Goal: Task Accomplishment & Management: Complete application form

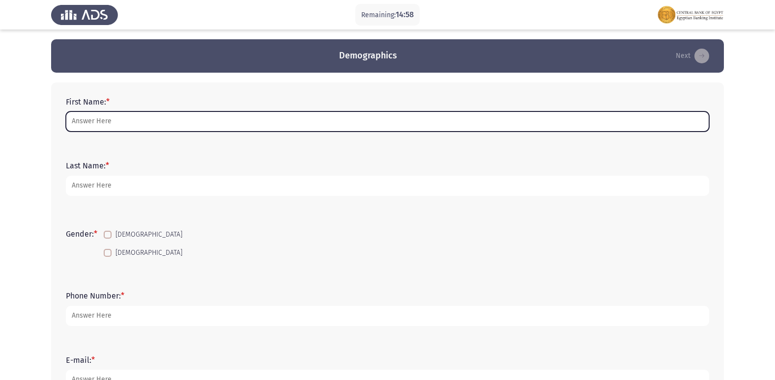
click at [136, 127] on input "First Name: *" at bounding box center [387, 122] width 643 height 20
type input "ت"
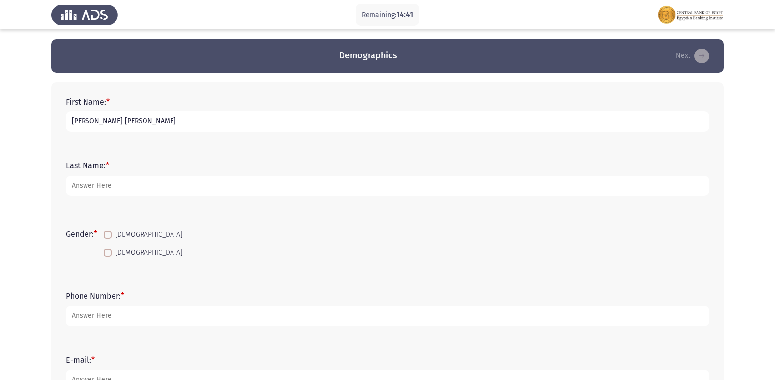
type input "[PERSON_NAME] [PERSON_NAME]"
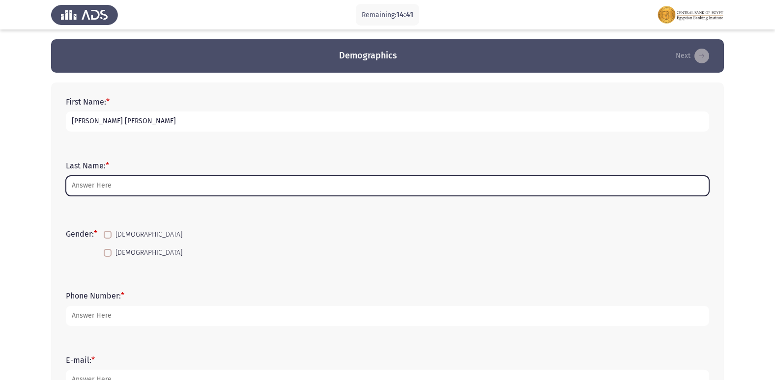
click at [166, 189] on input "Last Name: *" at bounding box center [387, 186] width 643 height 20
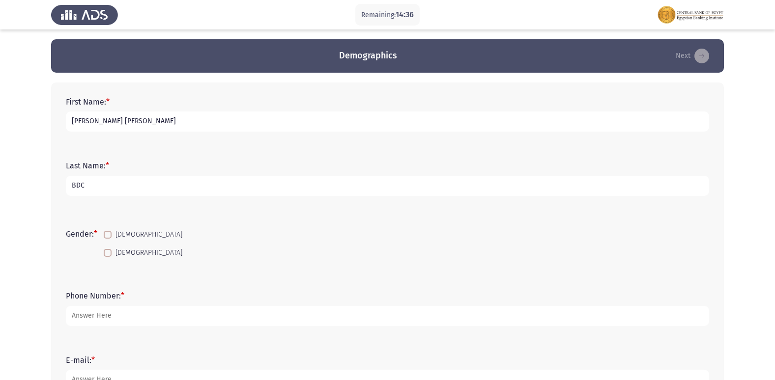
type input "BDC"
click at [112, 246] on mat-checkbox "[DEMOGRAPHIC_DATA]" at bounding box center [142, 253] width 91 height 18
click at [111, 252] on span at bounding box center [108, 253] width 8 height 8
click at [108, 257] on input "[DEMOGRAPHIC_DATA]" at bounding box center [107, 257] width 0 height 0
checkbox input "true"
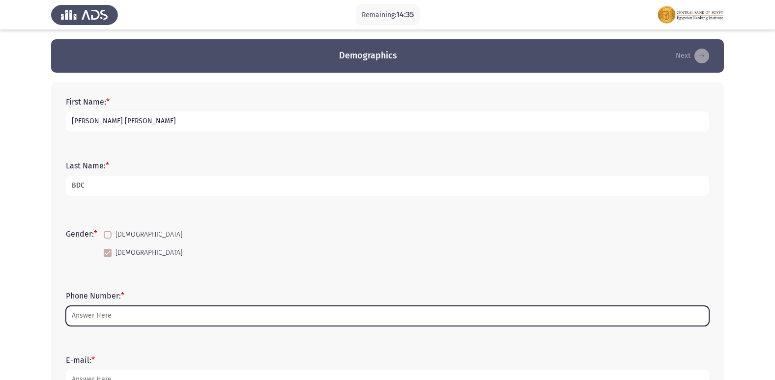
click at [123, 322] on input "Phone Number: *" at bounding box center [387, 316] width 643 height 20
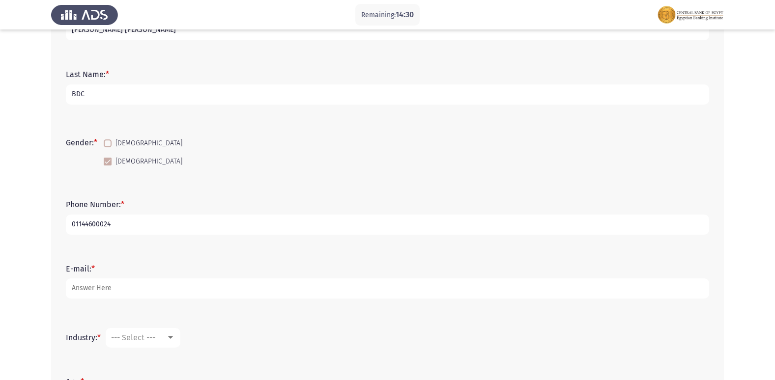
scroll to position [98, 0]
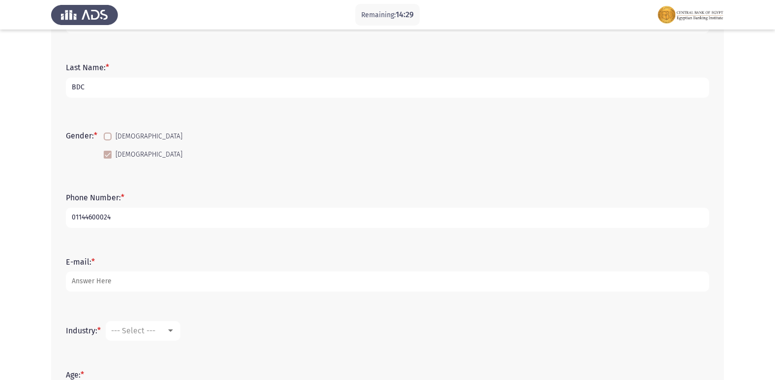
type input "01144600024"
click at [130, 268] on form "E-mail: *" at bounding box center [387, 275] width 643 height 34
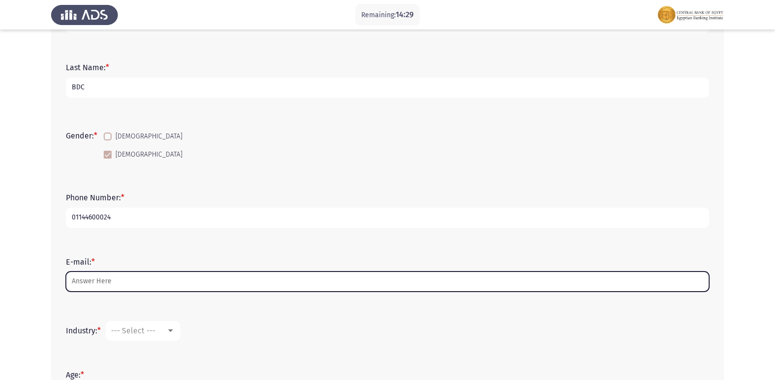
click at [131, 275] on input "E-mail: *" at bounding box center [387, 282] width 643 height 20
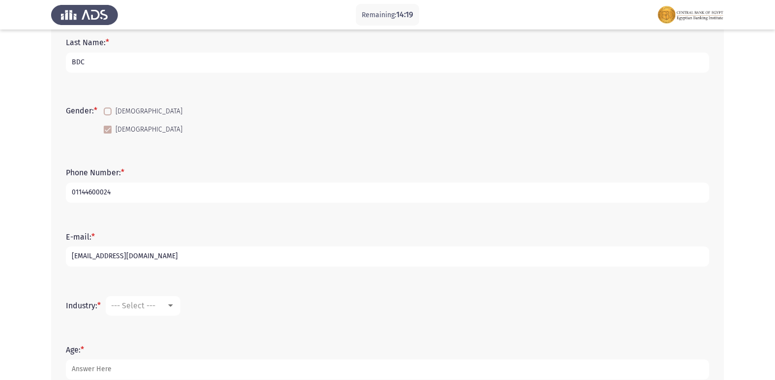
scroll to position [147, 0]
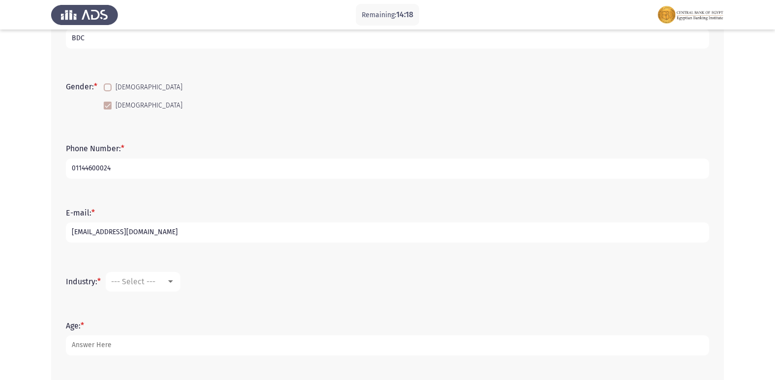
type input "[EMAIL_ADDRESS][DOMAIN_NAME]"
click at [162, 284] on div "--- Select ---" at bounding box center [138, 281] width 55 height 9
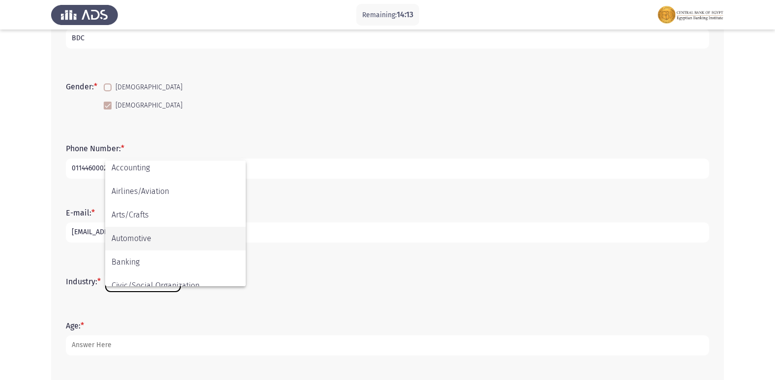
scroll to position [51, 0]
click at [163, 238] on span "Banking" at bounding box center [176, 240] width 128 height 24
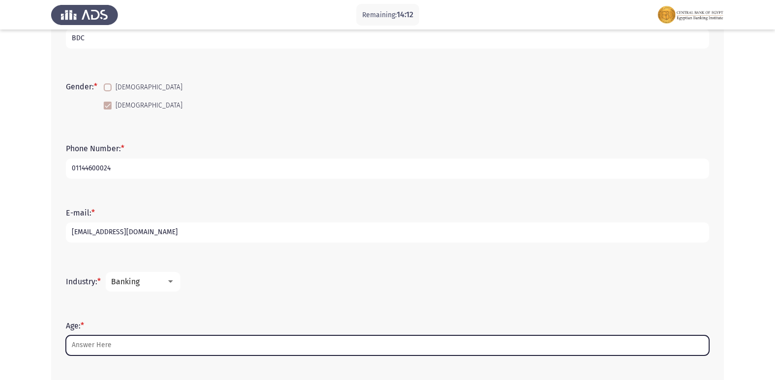
click at [165, 341] on input "Age: *" at bounding box center [387, 346] width 643 height 20
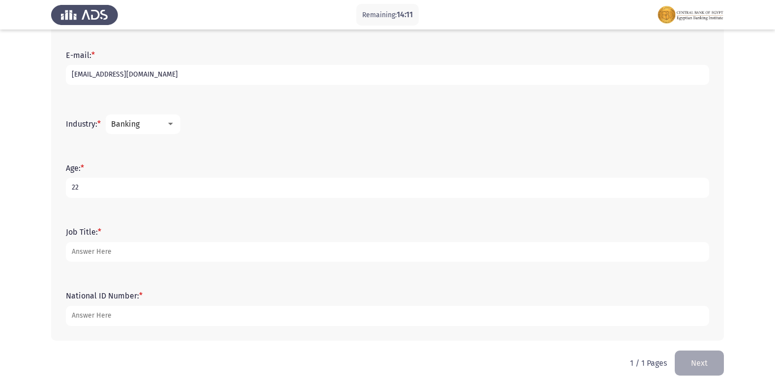
scroll to position [315, 0]
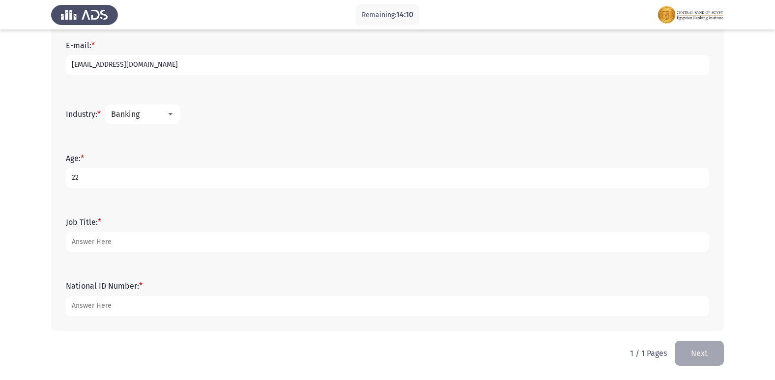
type input "22"
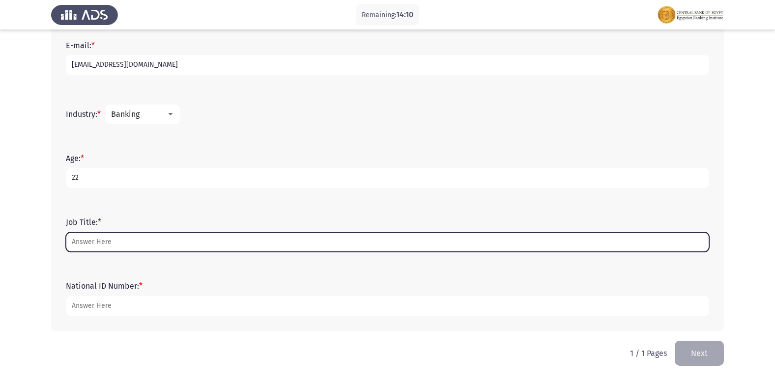
click at [134, 244] on input "Job Title: *" at bounding box center [387, 243] width 643 height 20
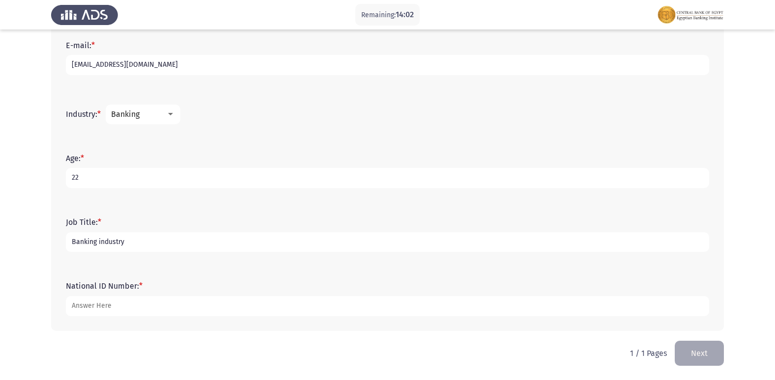
type input "Banking industry"
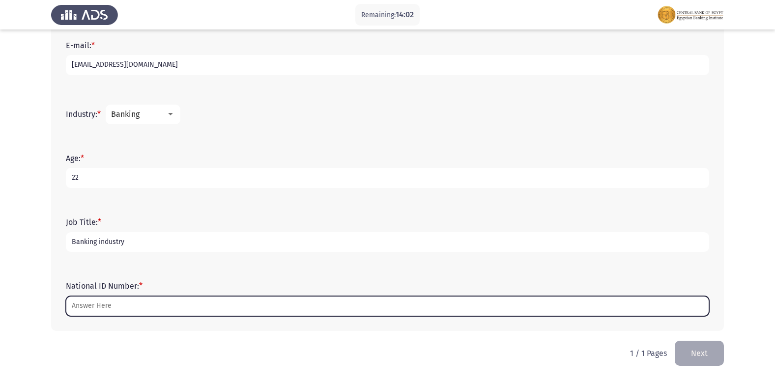
click at [117, 304] on input "National ID Number: *" at bounding box center [387, 306] width 643 height 20
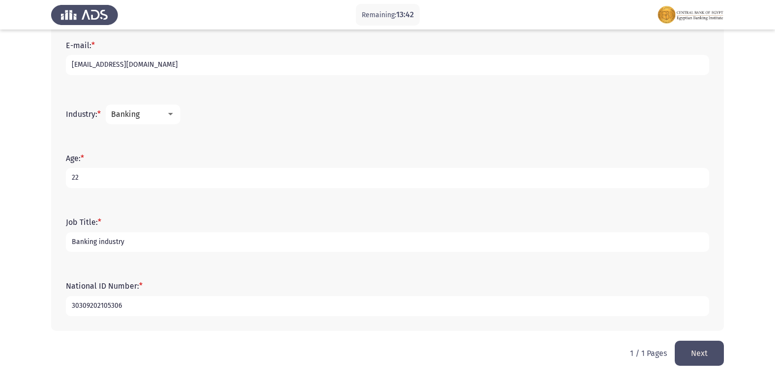
type input "30309202105306"
click at [704, 348] on button "Next" at bounding box center [699, 353] width 49 height 25
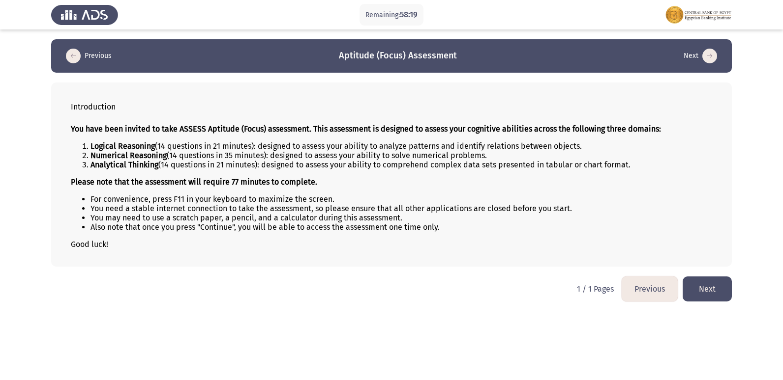
click at [706, 291] on button "Next" at bounding box center [706, 289] width 49 height 25
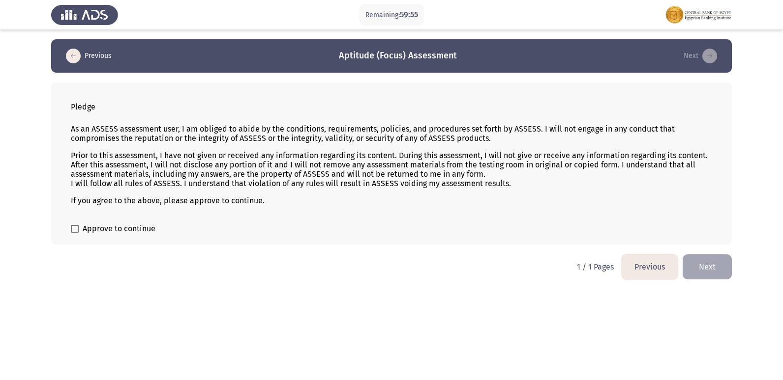
click at [74, 230] on span at bounding box center [75, 229] width 8 height 8
click at [74, 233] on input "Approve to continue" at bounding box center [74, 233] width 0 height 0
checkbox input "true"
click at [705, 267] on button "Next" at bounding box center [706, 267] width 49 height 25
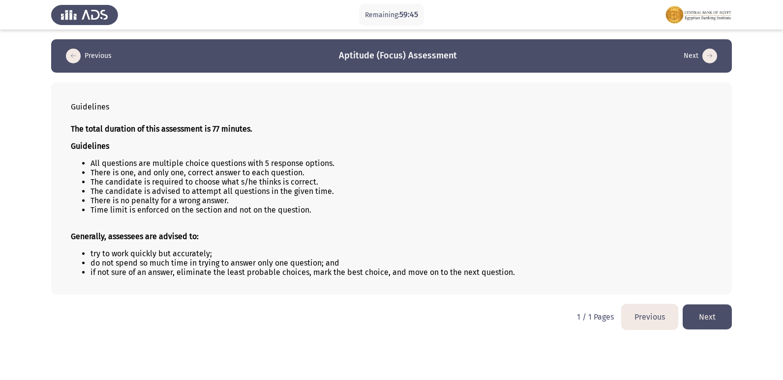
click at [719, 314] on button "Next" at bounding box center [706, 317] width 49 height 25
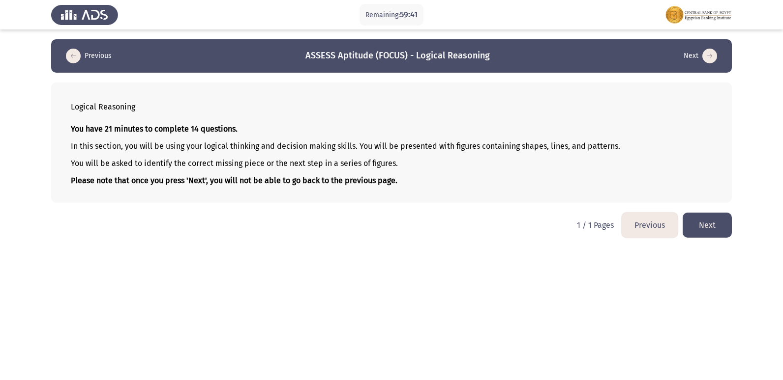
click at [711, 227] on button "Next" at bounding box center [706, 225] width 49 height 25
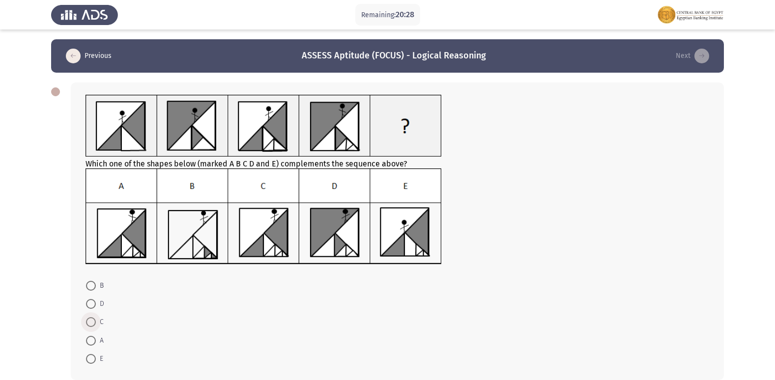
click at [89, 319] on span at bounding box center [91, 323] width 10 height 10
click at [89, 319] on input "C" at bounding box center [91, 323] width 10 height 10
radio input "true"
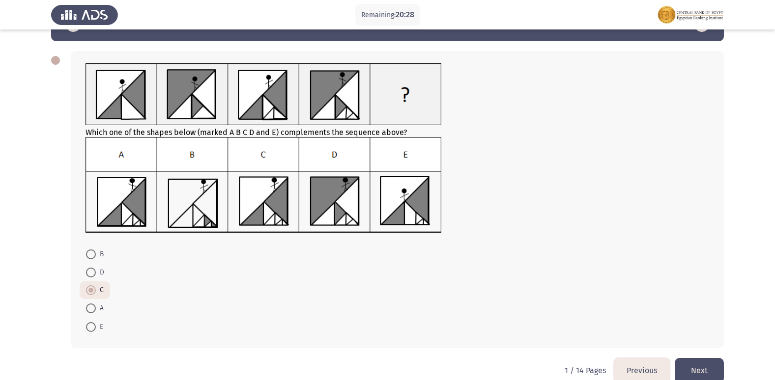
scroll to position [49, 0]
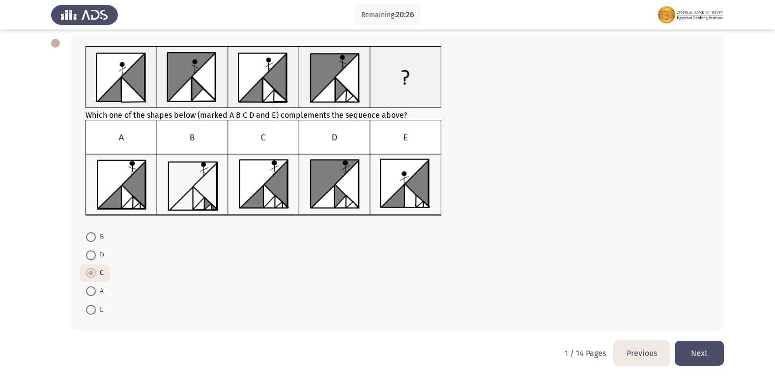
click at [708, 347] on button "Next" at bounding box center [699, 353] width 49 height 25
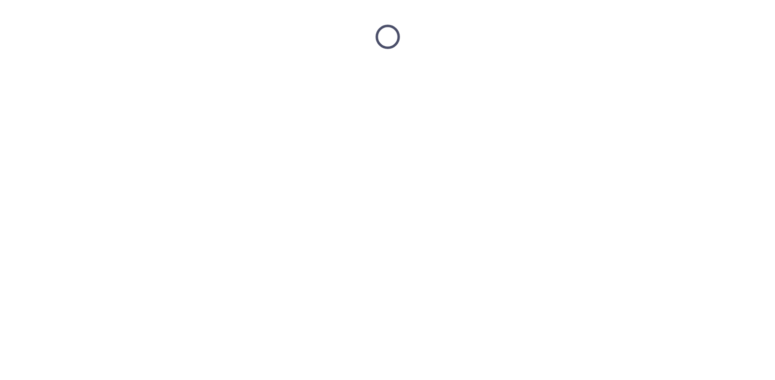
scroll to position [0, 0]
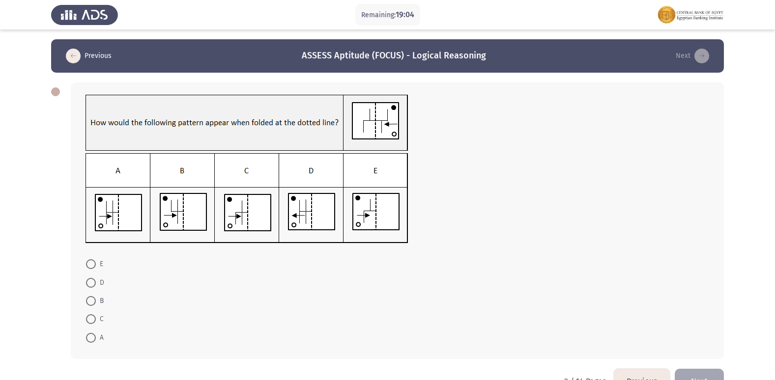
click at [88, 340] on span at bounding box center [91, 338] width 10 height 10
click at [88, 340] on input "A" at bounding box center [91, 338] width 10 height 10
radio input "true"
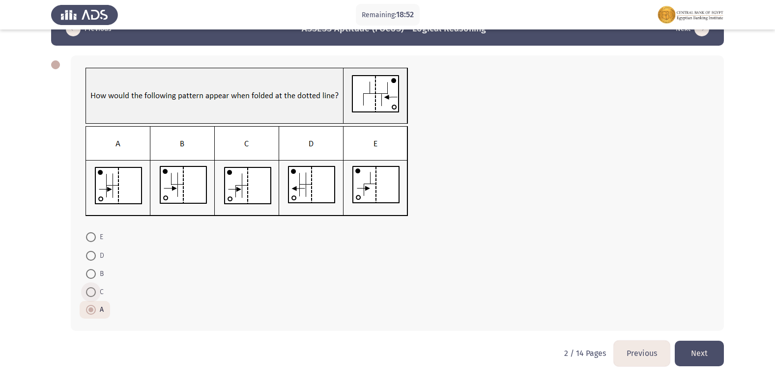
click at [90, 293] on span at bounding box center [91, 293] width 10 height 10
click at [90, 293] on input "C" at bounding box center [91, 293] width 10 height 10
radio input "true"
click at [698, 352] on button "Next" at bounding box center [699, 353] width 49 height 25
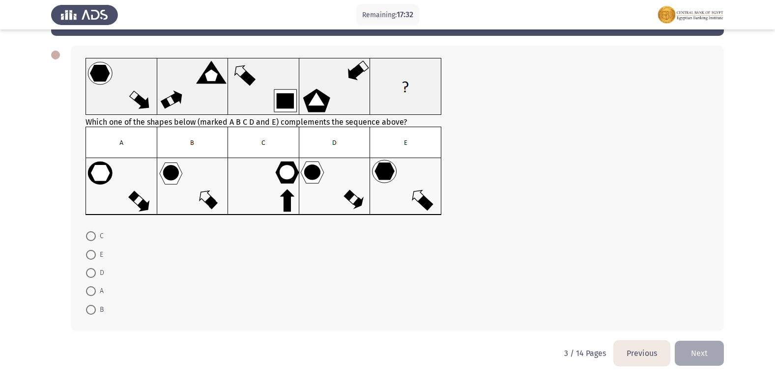
click at [90, 272] on span at bounding box center [91, 273] width 10 height 10
click at [90, 272] on input "D" at bounding box center [91, 273] width 10 height 10
radio input "true"
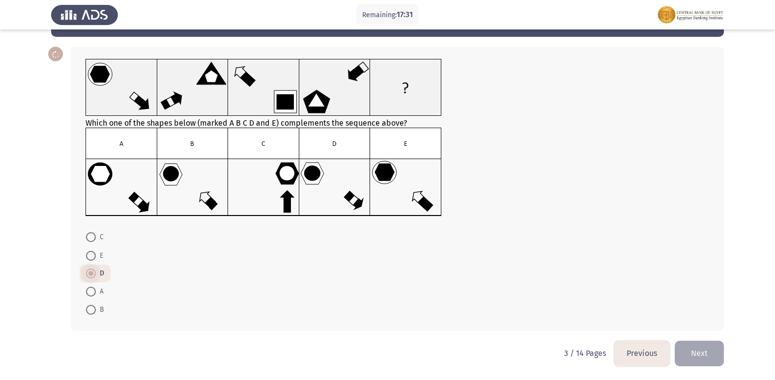
scroll to position [36, 0]
click at [696, 357] on button "Next" at bounding box center [699, 353] width 49 height 25
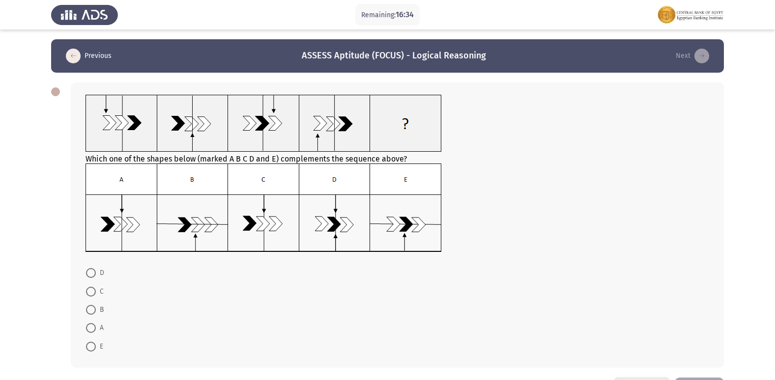
click at [94, 295] on span at bounding box center [91, 292] width 10 height 10
click at [94, 295] on input "C" at bounding box center [91, 292] width 10 height 10
radio input "true"
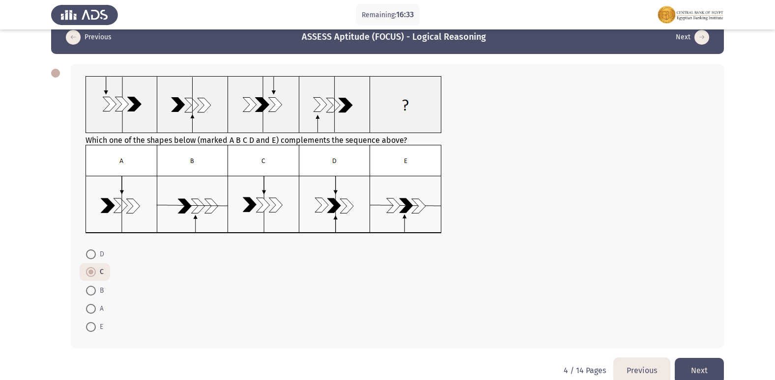
scroll to position [36, 0]
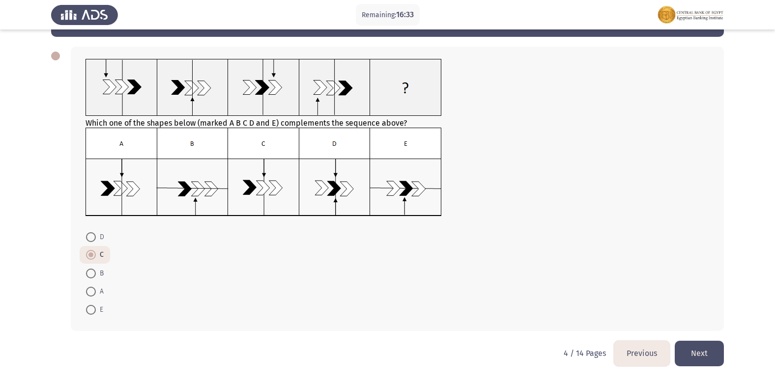
click at [698, 353] on button "Next" at bounding box center [699, 353] width 49 height 25
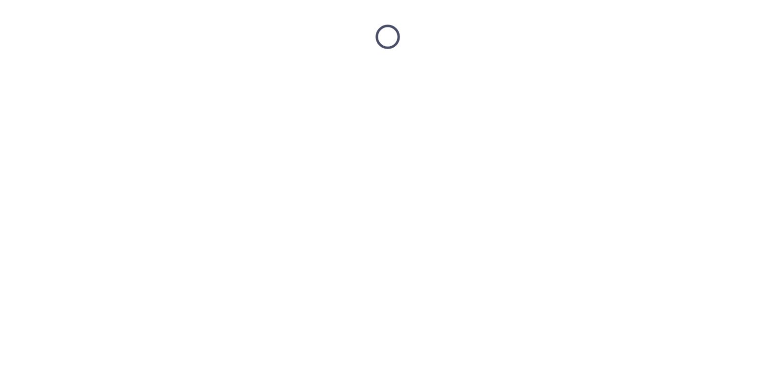
scroll to position [0, 0]
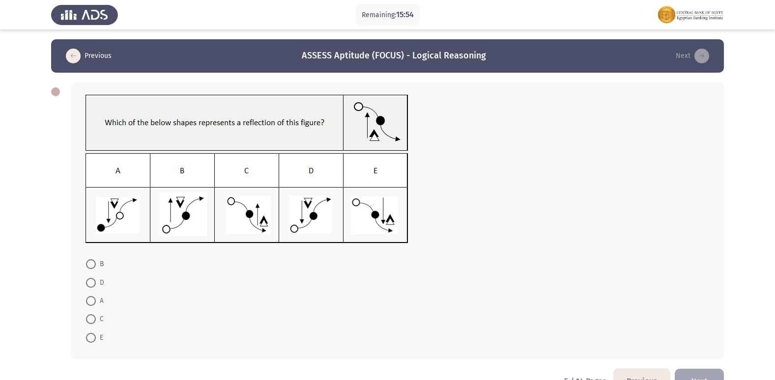
click at [90, 284] on span at bounding box center [91, 283] width 10 height 10
click at [90, 284] on input "D" at bounding box center [91, 283] width 10 height 10
radio input "true"
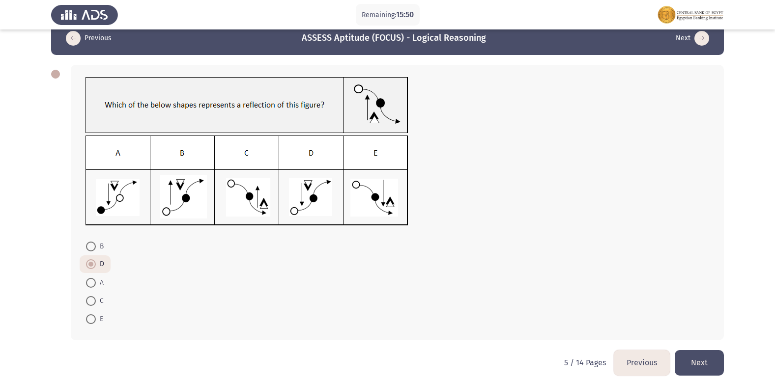
scroll to position [27, 0]
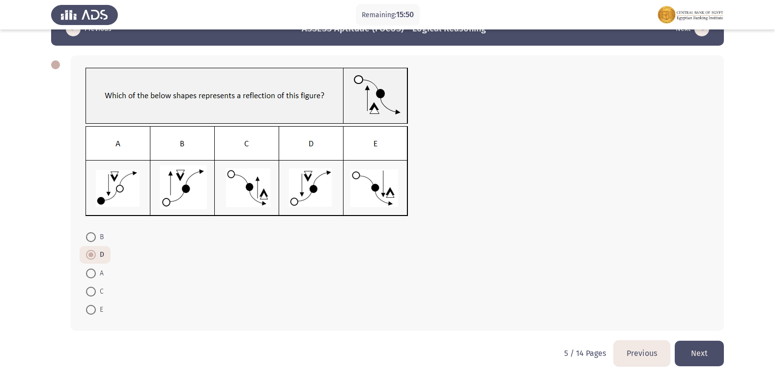
click at [701, 357] on button "Next" at bounding box center [699, 353] width 49 height 25
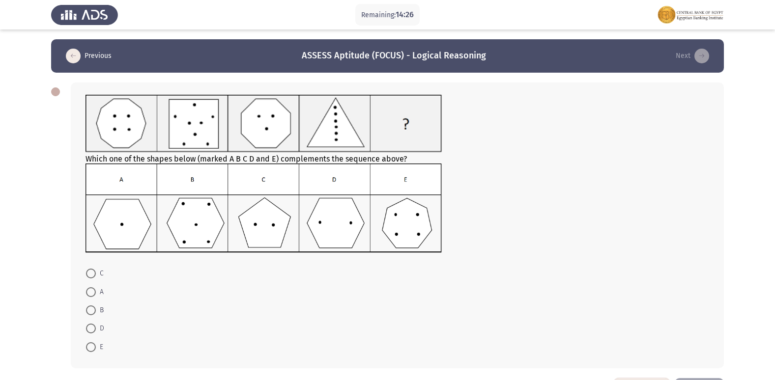
click at [91, 330] on span at bounding box center [91, 329] width 10 height 10
click at [91, 330] on input "D" at bounding box center [91, 329] width 10 height 10
radio input "true"
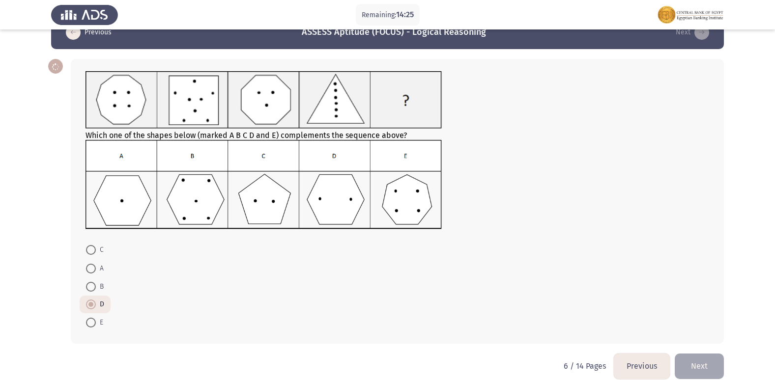
scroll to position [36, 0]
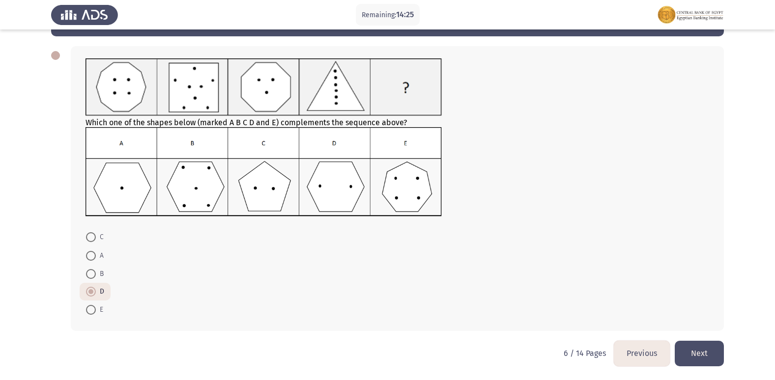
click at [702, 360] on button "Next" at bounding box center [699, 353] width 49 height 25
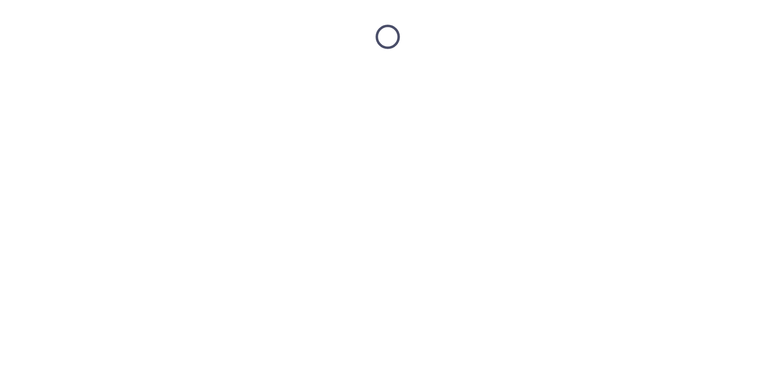
scroll to position [0, 0]
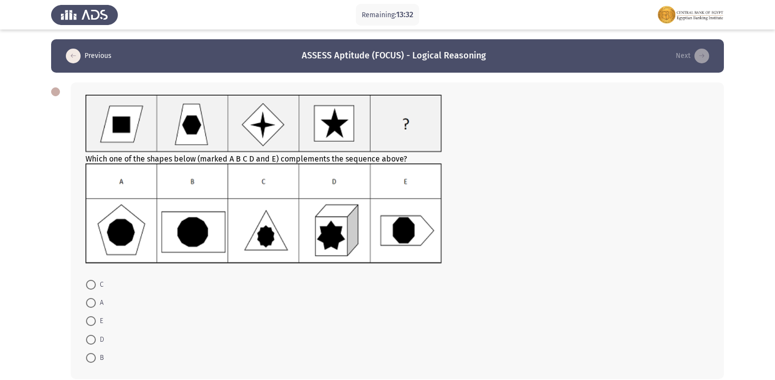
click at [95, 355] on span at bounding box center [91, 358] width 10 height 10
click at [95, 355] on input "B" at bounding box center [91, 358] width 10 height 10
radio input "true"
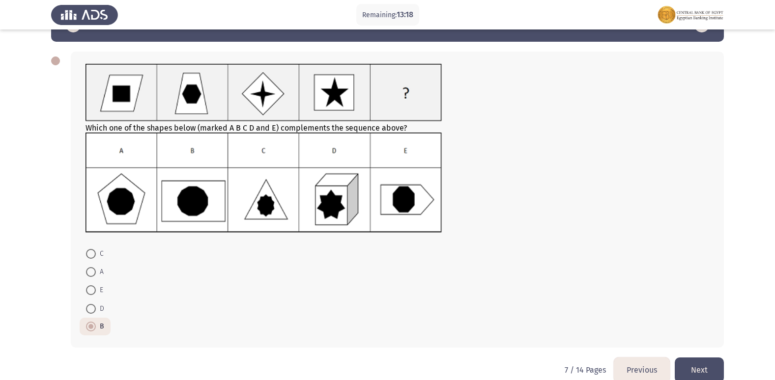
scroll to position [48, 0]
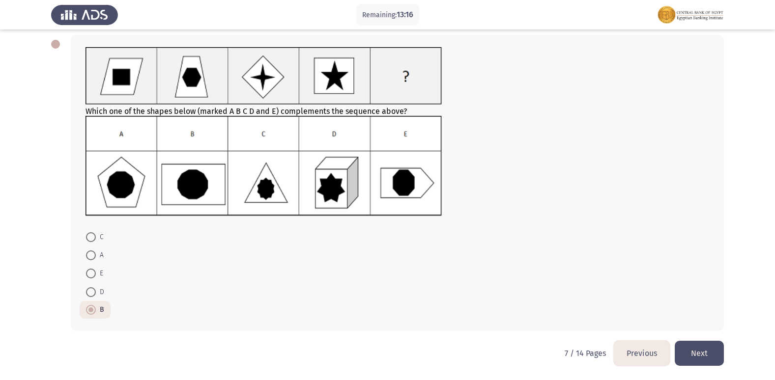
click at [709, 350] on button "Next" at bounding box center [699, 353] width 49 height 25
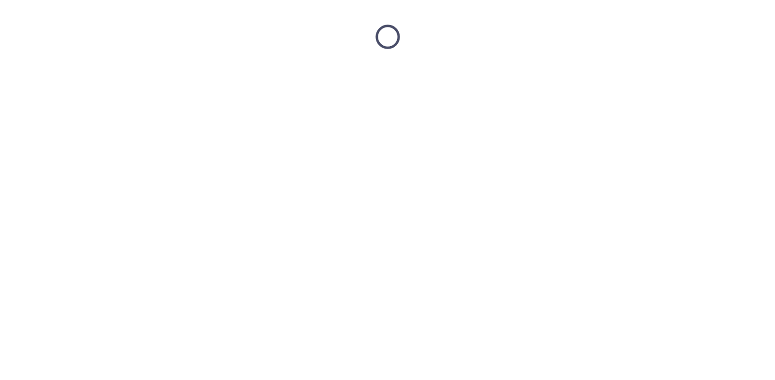
scroll to position [0, 0]
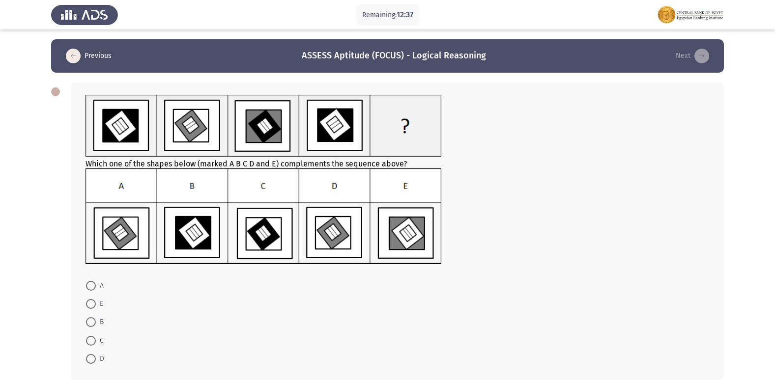
click at [90, 361] on span at bounding box center [91, 359] width 10 height 10
click at [90, 361] on input "D" at bounding box center [91, 359] width 10 height 10
radio input "true"
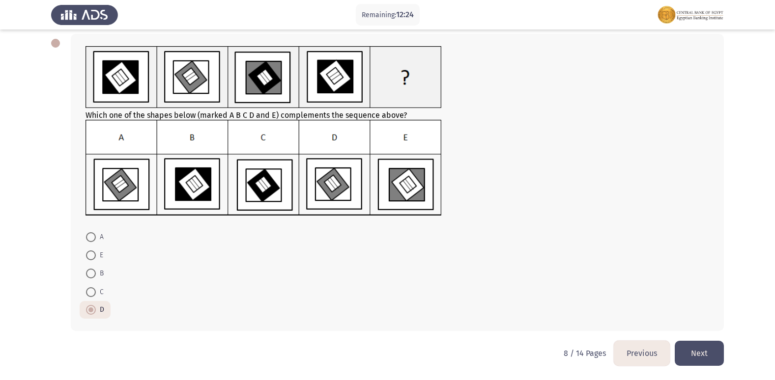
click at [687, 351] on button "Next" at bounding box center [699, 353] width 49 height 25
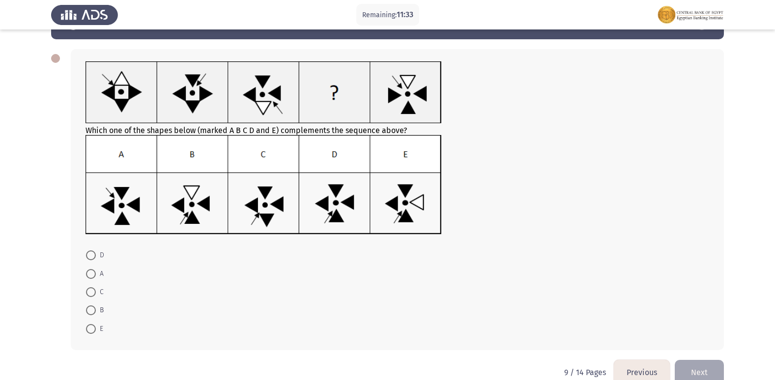
scroll to position [49, 0]
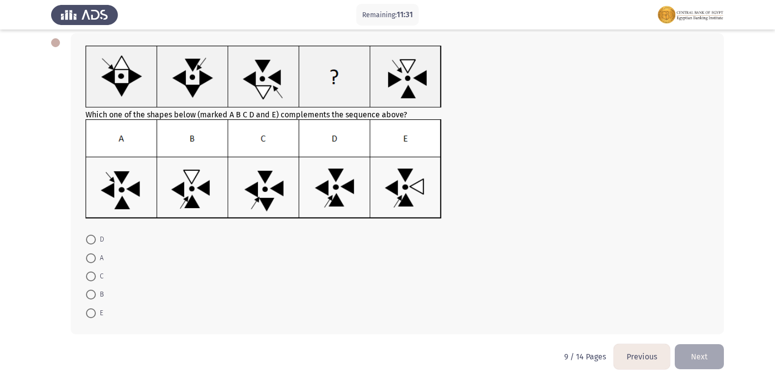
click at [93, 243] on span at bounding box center [91, 240] width 10 height 10
click at [93, 243] on input "D" at bounding box center [91, 240] width 10 height 10
radio input "true"
click at [689, 354] on button "Next" at bounding box center [699, 356] width 49 height 25
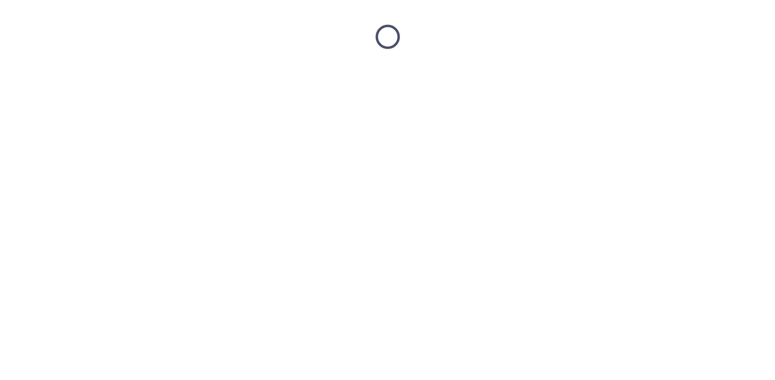
scroll to position [0, 0]
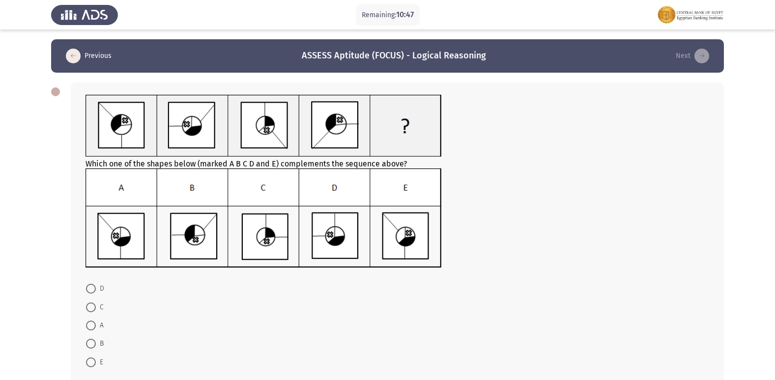
click at [91, 326] on span at bounding box center [91, 326] width 0 height 0
click at [91, 325] on input "A" at bounding box center [91, 326] width 10 height 10
radio input "true"
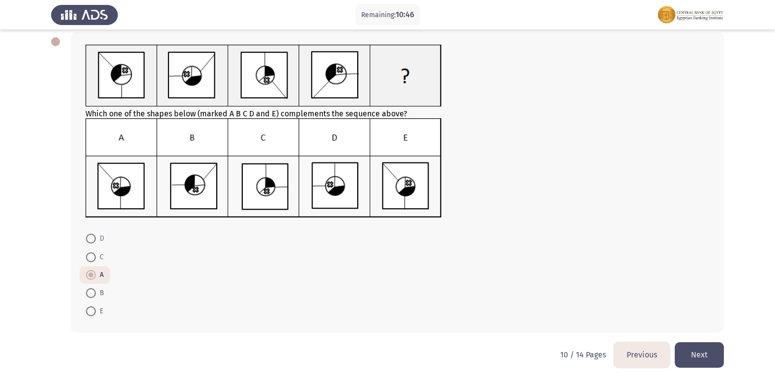
scroll to position [52, 0]
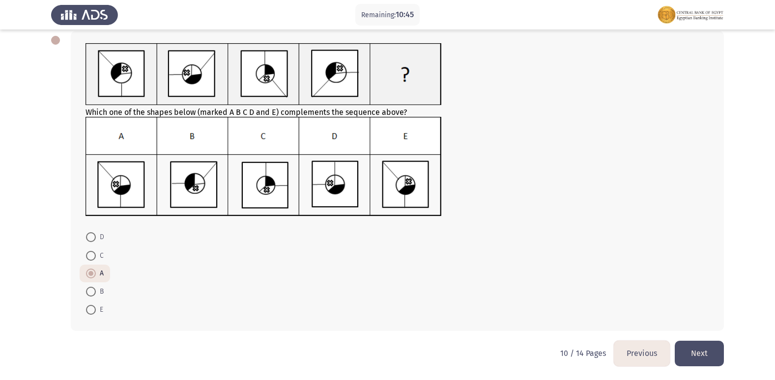
click at [698, 363] on button "Next" at bounding box center [699, 353] width 49 height 25
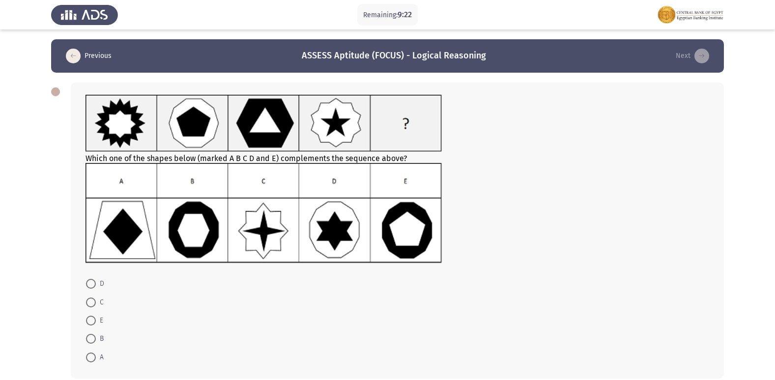
click at [90, 340] on span at bounding box center [91, 339] width 10 height 10
click at [90, 340] on input "B" at bounding box center [91, 339] width 10 height 10
radio input "true"
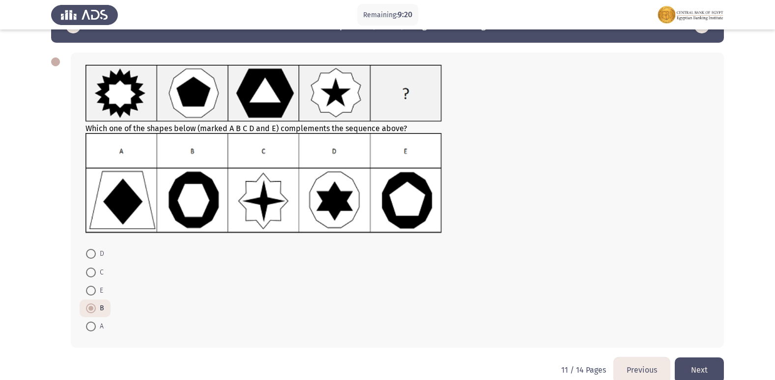
scroll to position [47, 0]
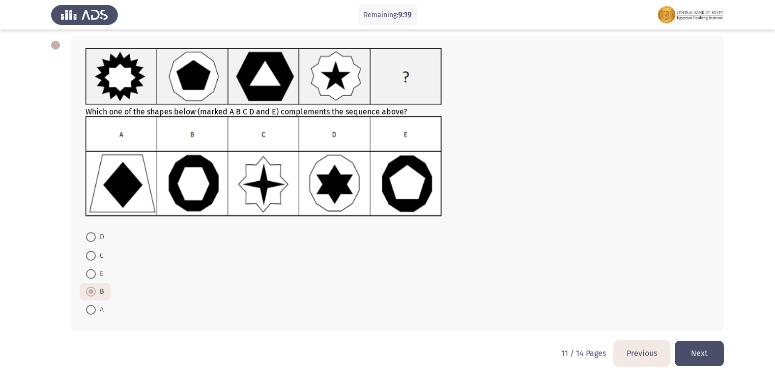
click at [711, 354] on button "Next" at bounding box center [699, 353] width 49 height 25
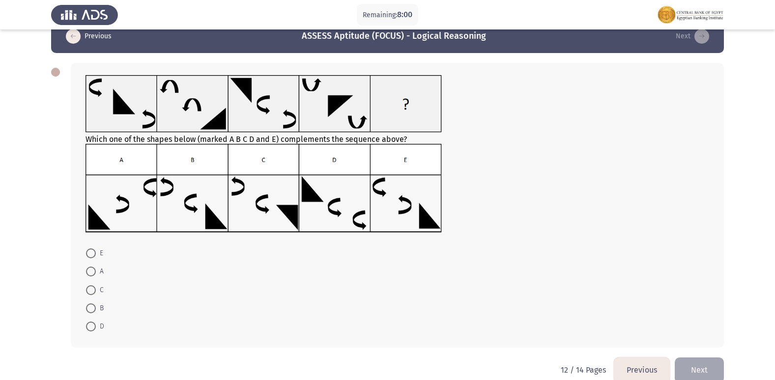
scroll to position [36, 0]
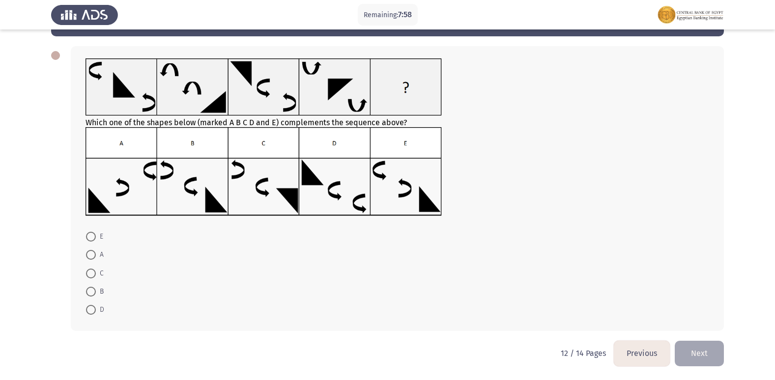
click at [89, 309] on span at bounding box center [91, 310] width 10 height 10
click at [89, 309] on input "D" at bounding box center [91, 310] width 10 height 10
radio input "true"
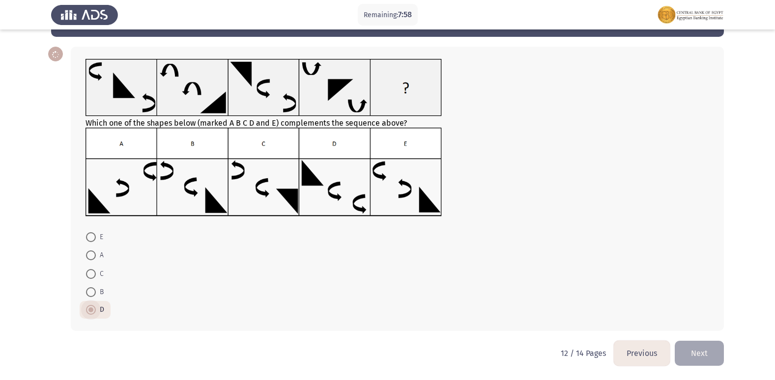
scroll to position [36, 0]
click at [694, 348] on button "Next" at bounding box center [699, 353] width 49 height 25
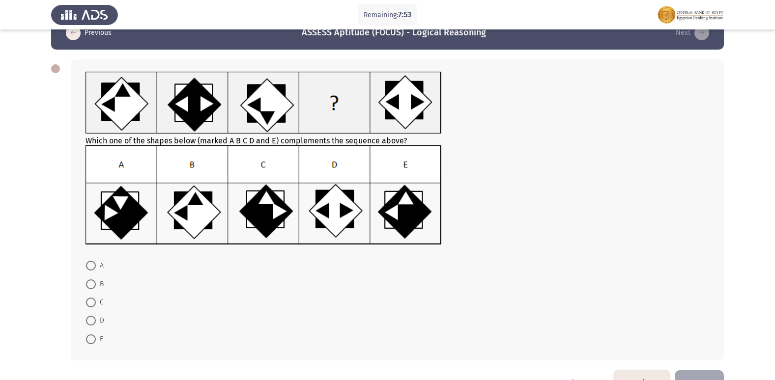
scroll to position [0, 0]
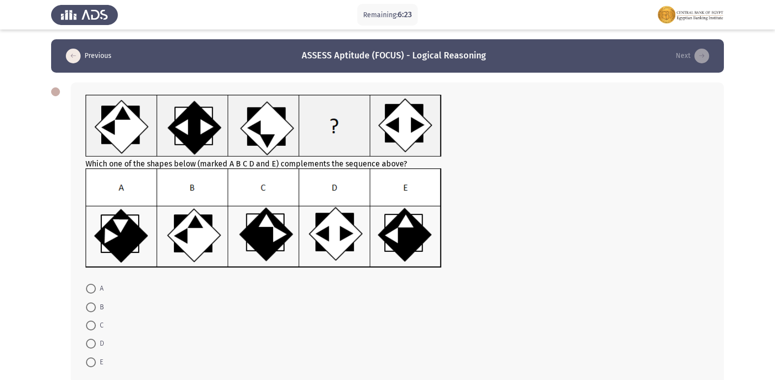
click at [95, 363] on span at bounding box center [91, 363] width 10 height 10
click at [95, 363] on input "E" at bounding box center [91, 363] width 10 height 10
radio input "true"
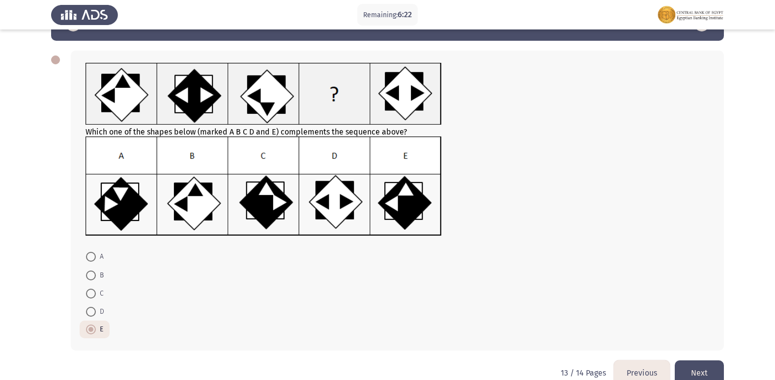
scroll to position [49, 0]
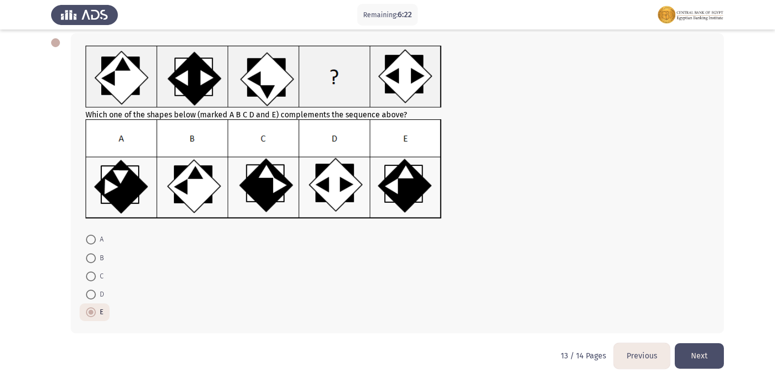
click at [711, 349] on button "Next" at bounding box center [699, 356] width 49 height 25
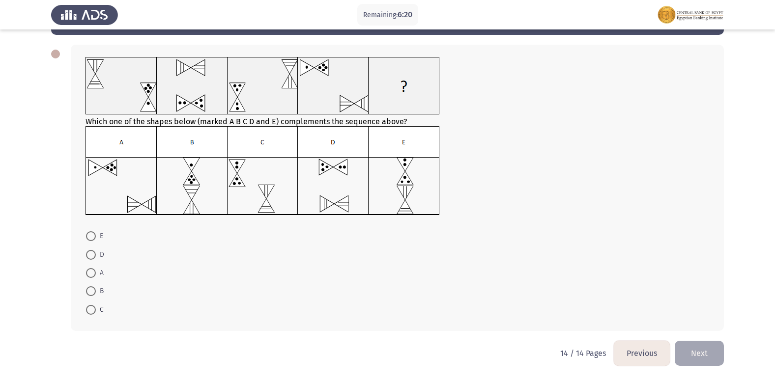
scroll to position [0, 0]
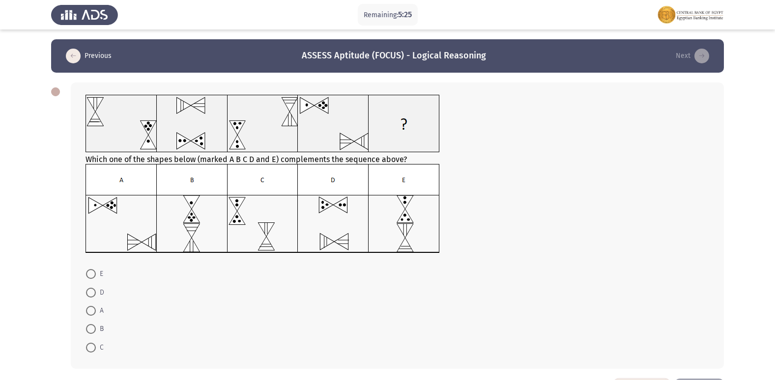
click at [88, 292] on span at bounding box center [91, 293] width 10 height 10
click at [88, 292] on input "D" at bounding box center [91, 293] width 10 height 10
radio input "true"
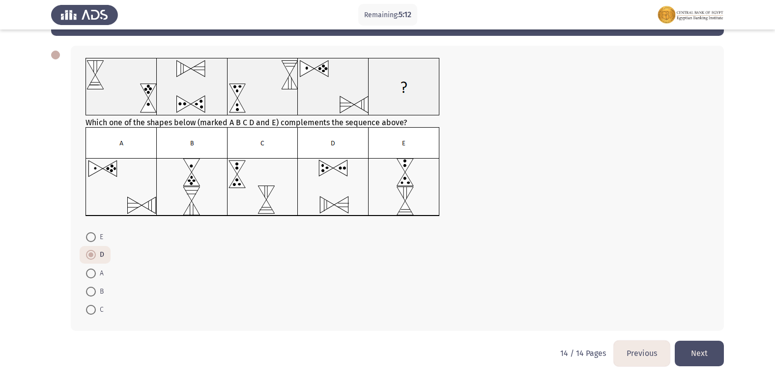
click at [715, 353] on button "Next" at bounding box center [699, 353] width 49 height 25
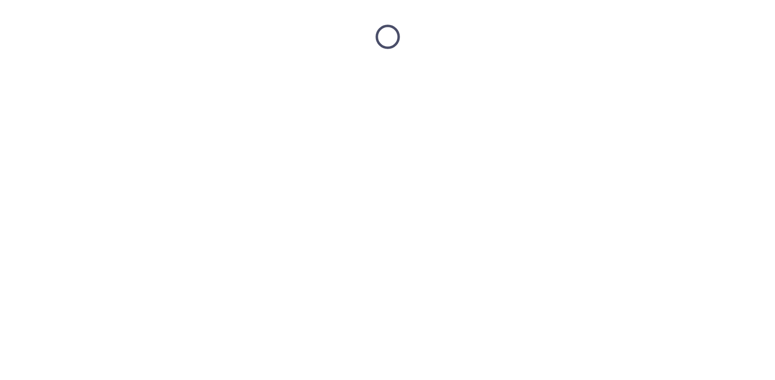
scroll to position [0, 0]
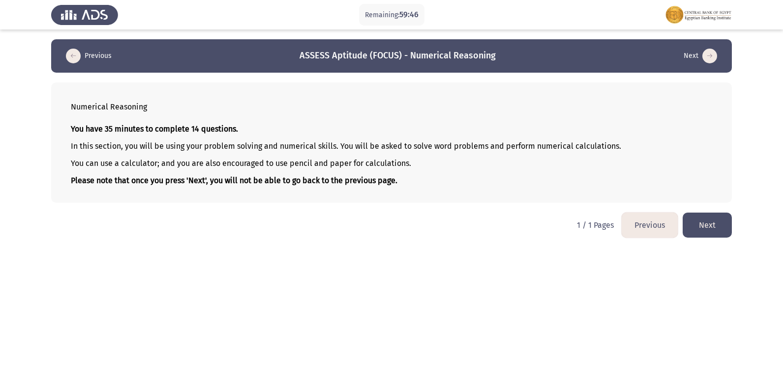
click at [658, 232] on button "Previous" at bounding box center [649, 225] width 56 height 25
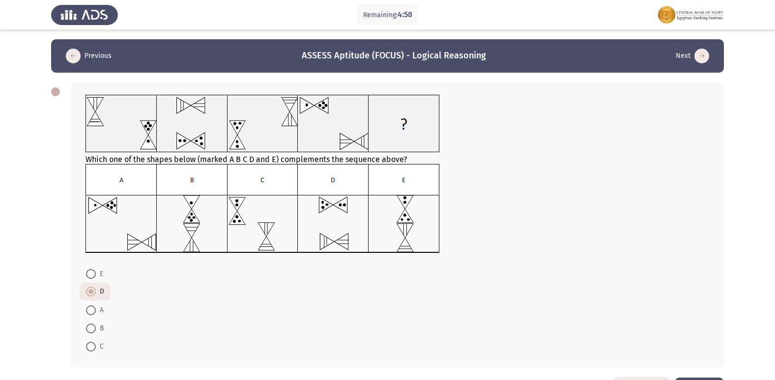
scroll to position [37, 0]
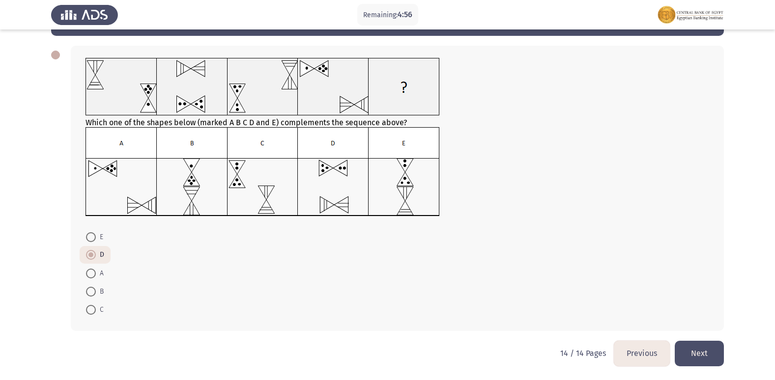
click at [658, 352] on button "Previous" at bounding box center [642, 353] width 56 height 25
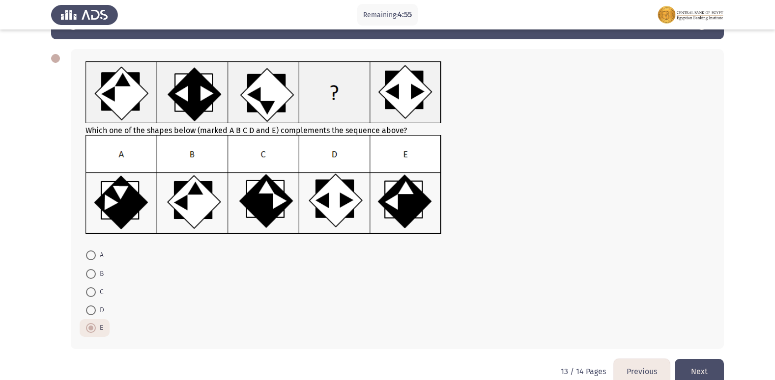
scroll to position [52, 0]
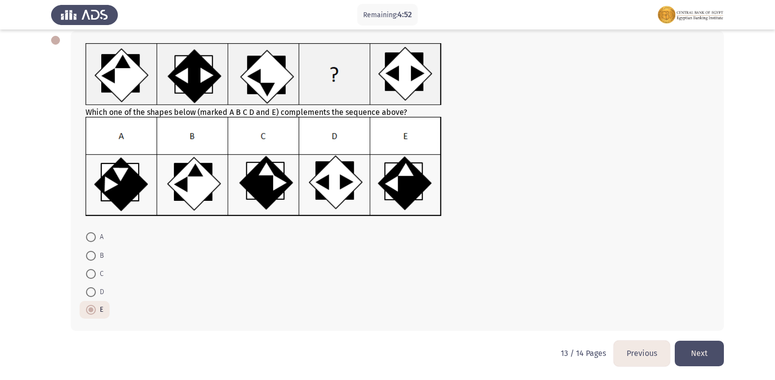
click at [720, 345] on button "Next" at bounding box center [699, 353] width 49 height 25
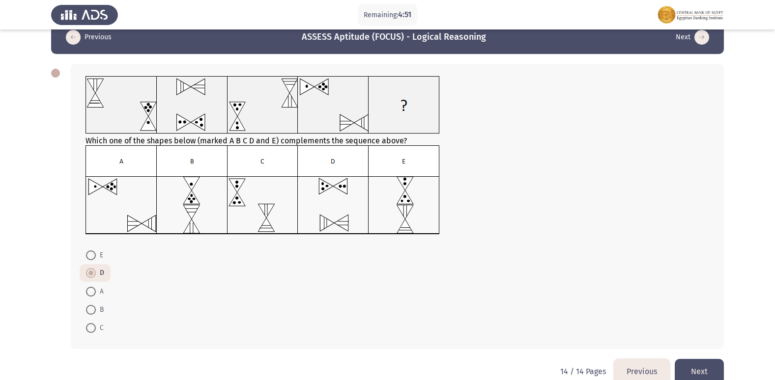
scroll to position [37, 0]
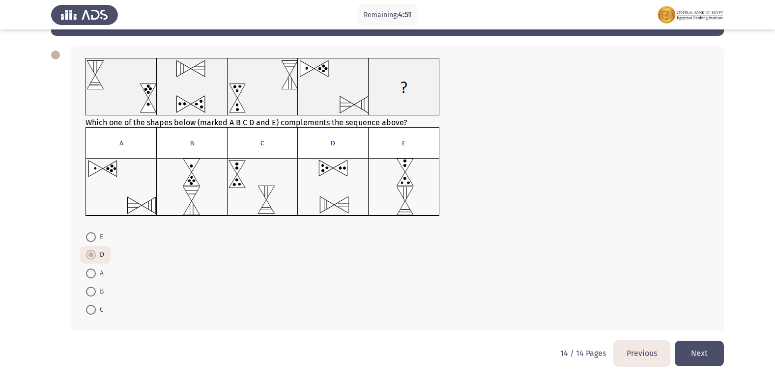
click at [696, 354] on button "Next" at bounding box center [699, 353] width 49 height 25
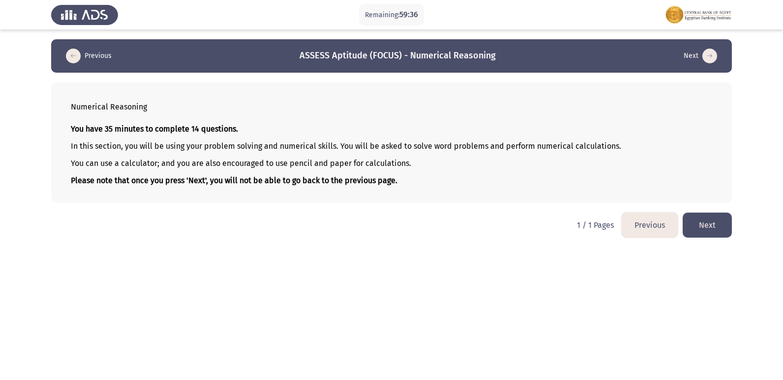
click at [702, 233] on button "Next" at bounding box center [706, 225] width 49 height 25
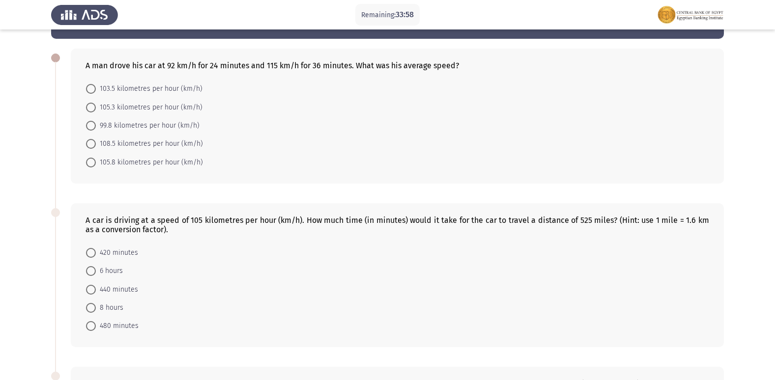
scroll to position [49, 0]
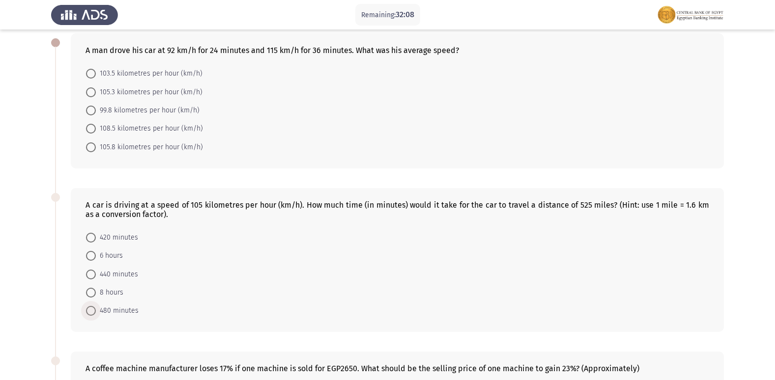
click at [91, 314] on span at bounding box center [91, 311] width 10 height 10
click at [91, 314] on input "480 minutes" at bounding box center [91, 311] width 10 height 10
radio input "true"
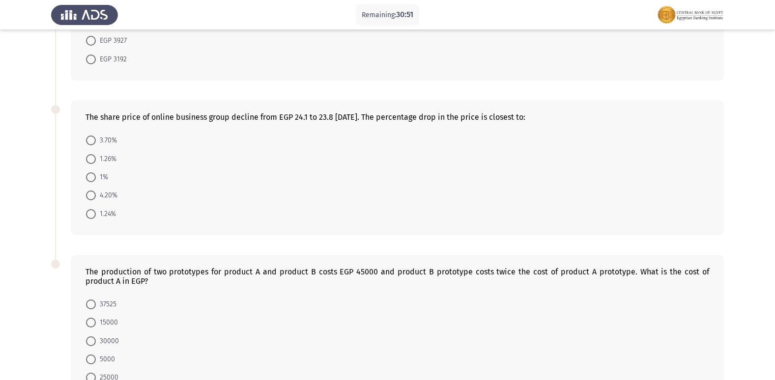
scroll to position [492, 0]
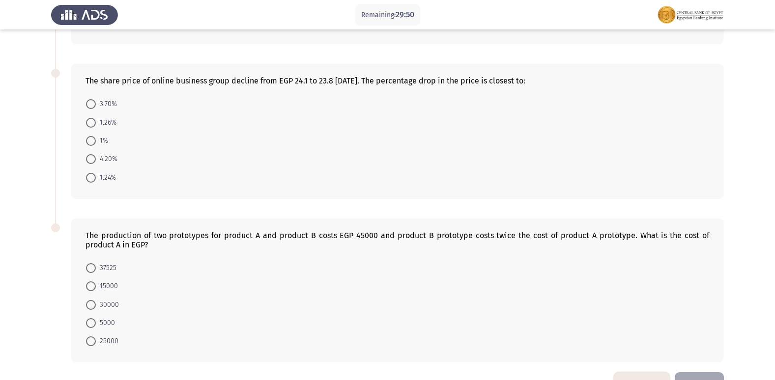
click at [93, 281] on label "15000" at bounding box center [102, 287] width 32 height 12
click at [93, 282] on input "15000" at bounding box center [91, 287] width 10 height 10
radio input "true"
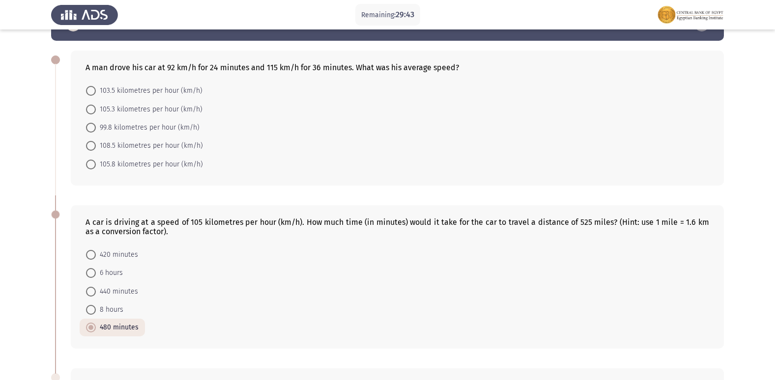
scroll to position [49, 0]
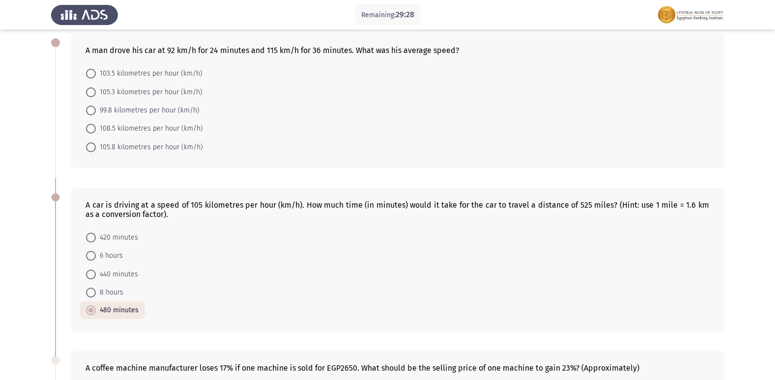
click at [91, 74] on span at bounding box center [91, 74] width 0 height 0
click at [91, 74] on input "103.5 kilometres per hour (km/h)" at bounding box center [91, 74] width 10 height 10
radio input "true"
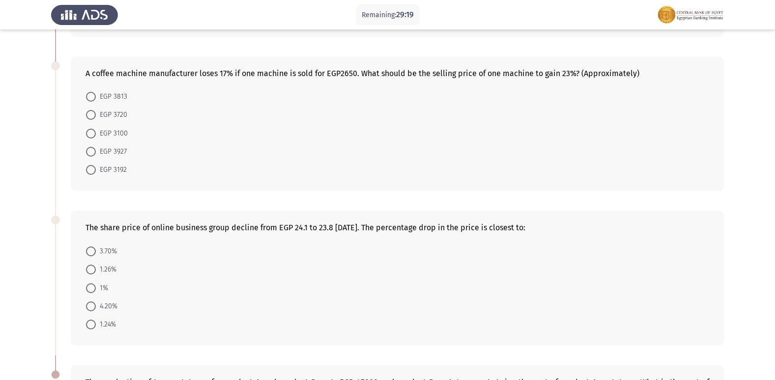
scroll to position [344, 0]
click at [91, 272] on span at bounding box center [91, 269] width 10 height 10
click at [91, 272] on input "1.26%" at bounding box center [91, 269] width 10 height 10
radio input "true"
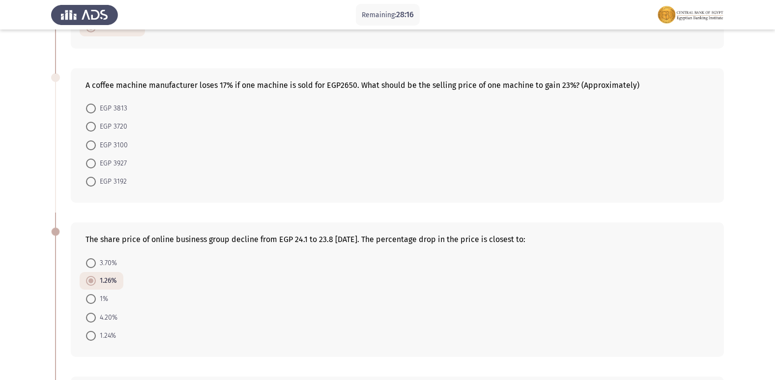
scroll to position [275, 0]
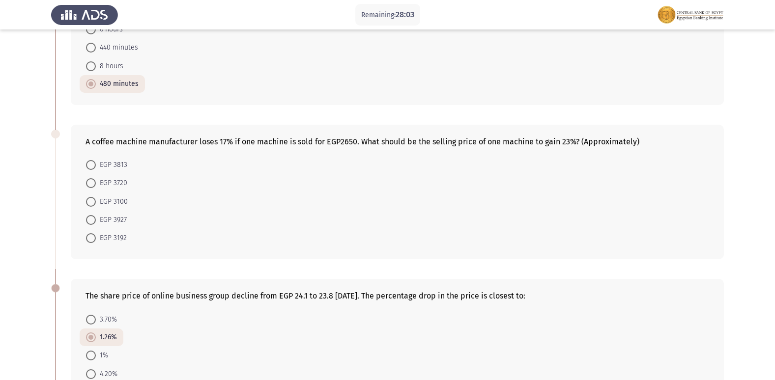
click at [92, 182] on span at bounding box center [91, 183] width 10 height 10
click at [92, 182] on input "EGP 3720" at bounding box center [91, 183] width 10 height 10
radio input "true"
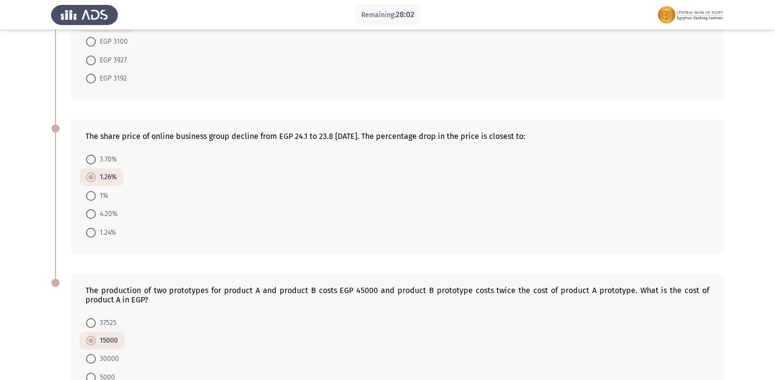
scroll to position [521, 0]
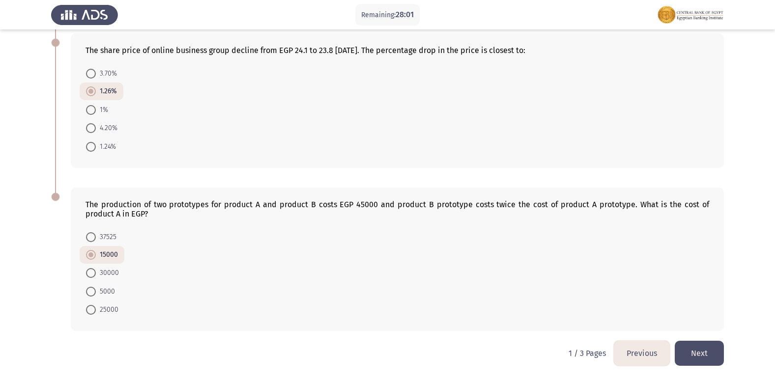
click at [707, 351] on button "Next" at bounding box center [699, 353] width 49 height 25
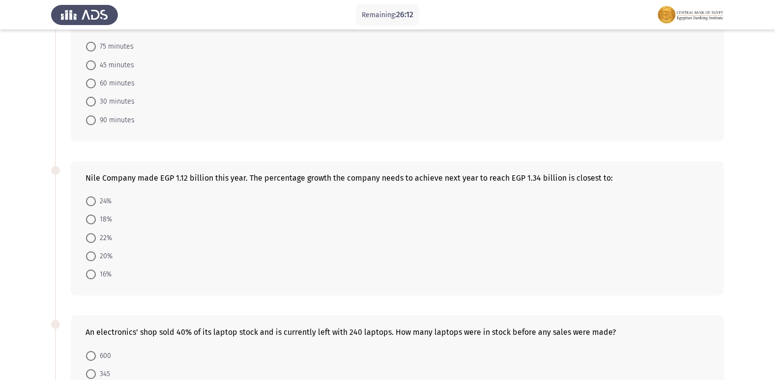
scroll to position [98, 0]
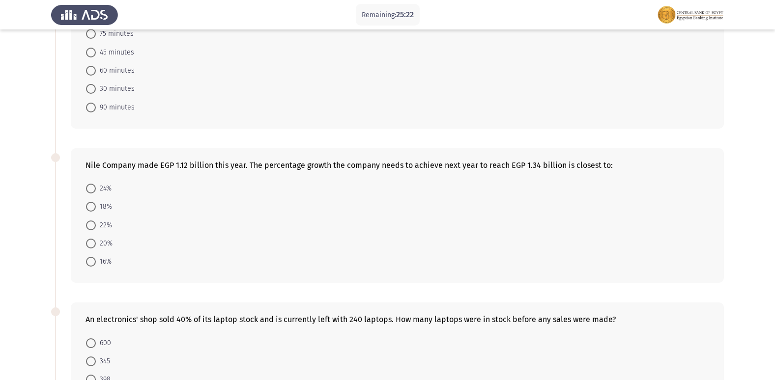
click at [88, 211] on span at bounding box center [91, 207] width 10 height 10
click at [88, 211] on input "18%" at bounding box center [91, 207] width 10 height 10
radio input "true"
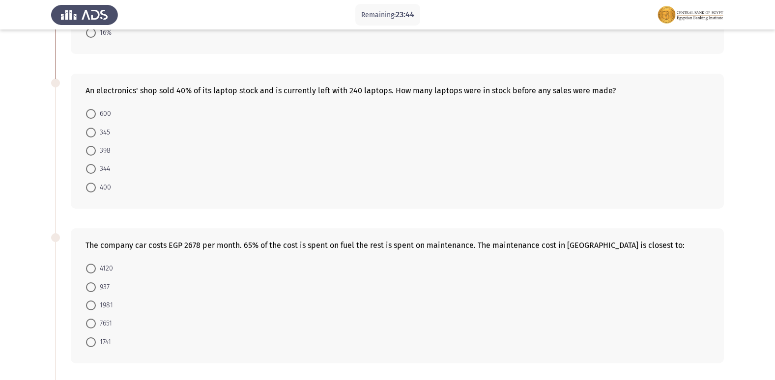
scroll to position [344, 0]
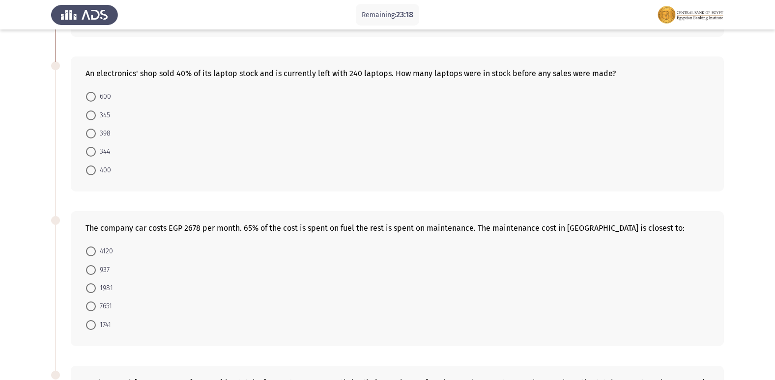
click at [104, 264] on span "937" at bounding box center [103, 270] width 14 height 12
click at [96, 265] on input "937" at bounding box center [91, 270] width 10 height 10
radio input "true"
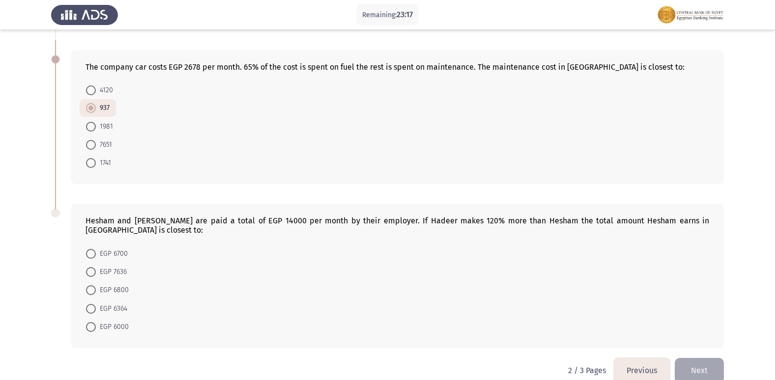
scroll to position [513, 0]
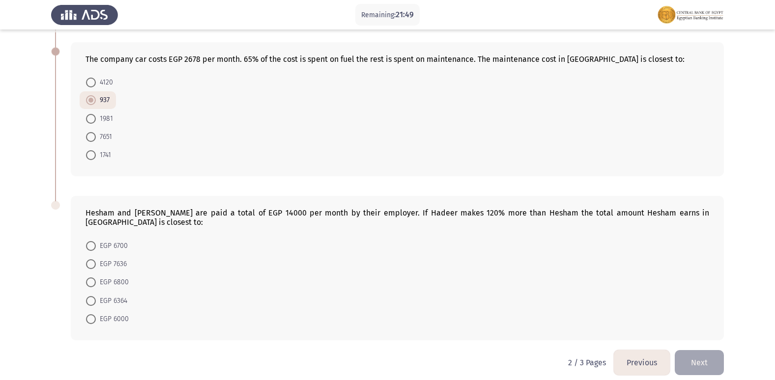
click at [92, 260] on span at bounding box center [91, 265] width 10 height 10
click at [92, 260] on input "EGP 7636" at bounding box center [91, 265] width 10 height 10
radio input "true"
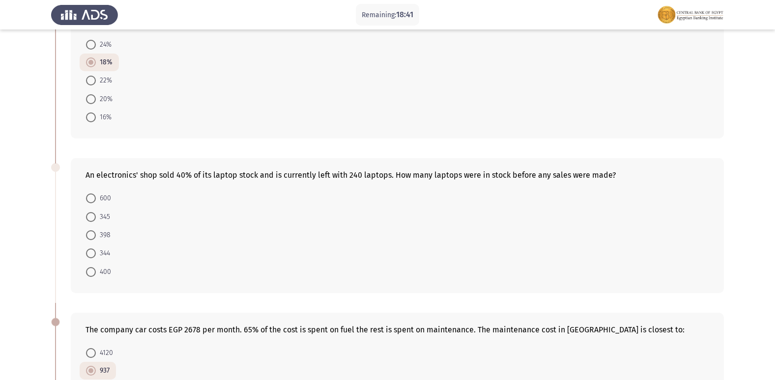
scroll to position [295, 0]
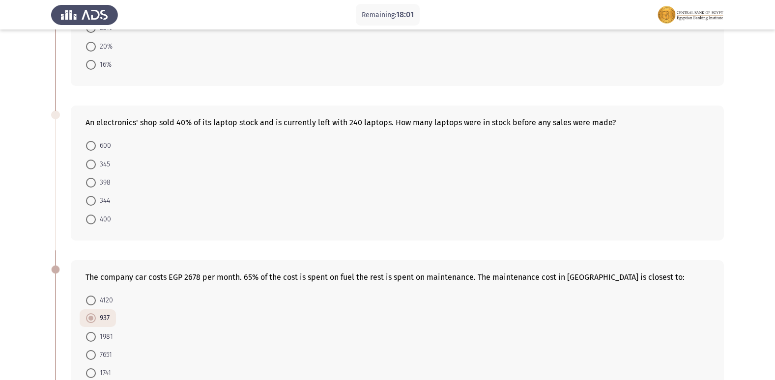
click at [91, 148] on span at bounding box center [91, 146] width 10 height 10
click at [91, 148] on input "600" at bounding box center [91, 146] width 10 height 10
radio input "true"
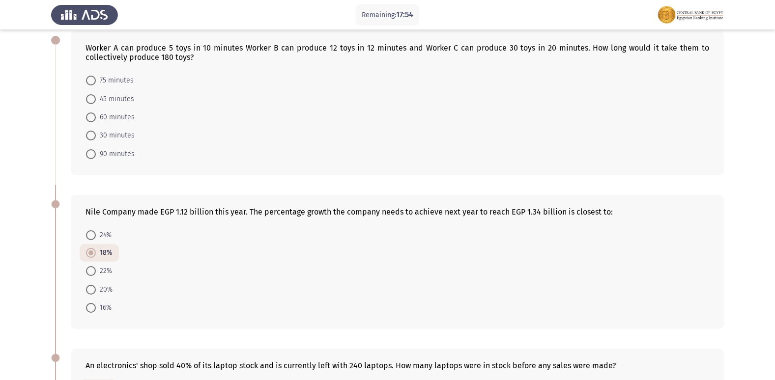
scroll to position [20, 0]
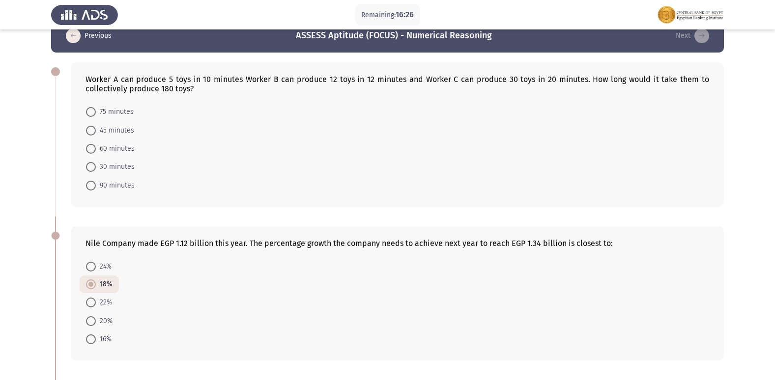
click at [93, 187] on span at bounding box center [91, 186] width 10 height 10
click at [93, 187] on input "90 minutes" at bounding box center [91, 186] width 10 height 10
radio input "true"
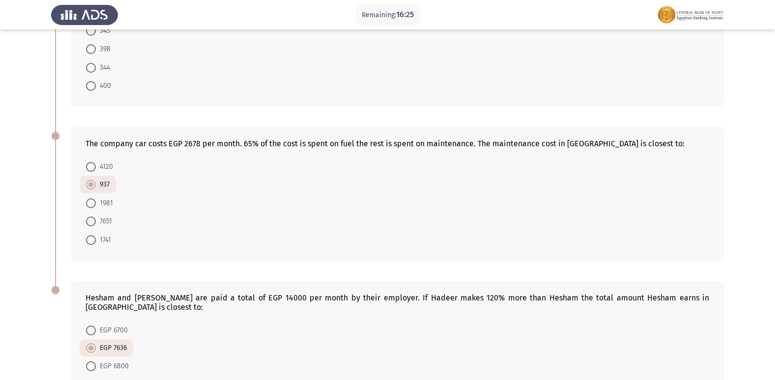
scroll to position [511, 0]
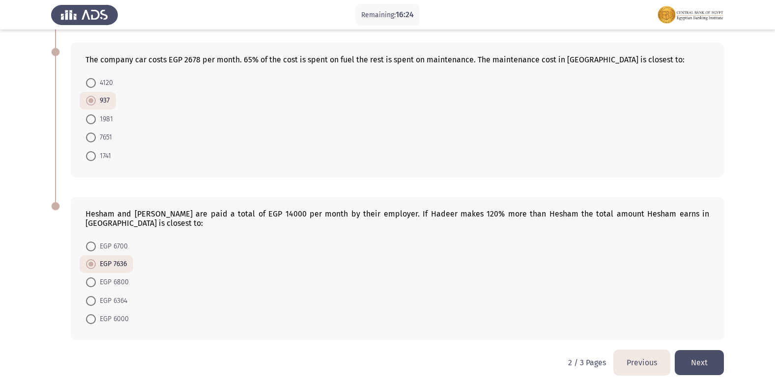
click at [693, 351] on button "Next" at bounding box center [699, 363] width 49 height 25
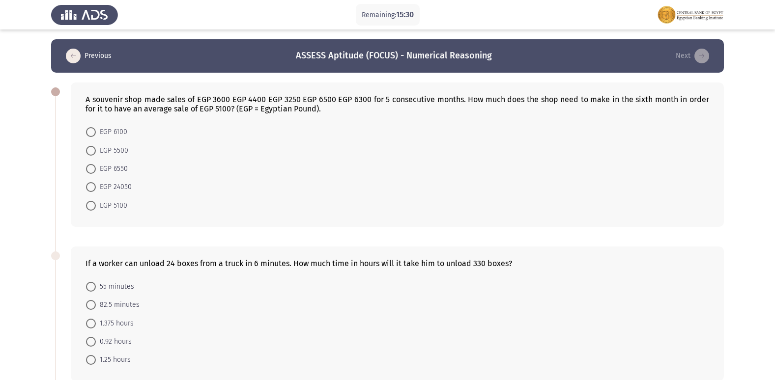
click at [85, 173] on mat-radio-button "EGP 6550" at bounding box center [107, 169] width 55 height 18
click at [88, 171] on span at bounding box center [91, 169] width 10 height 10
click at [88, 171] on input "EGP 6550" at bounding box center [91, 169] width 10 height 10
radio input "true"
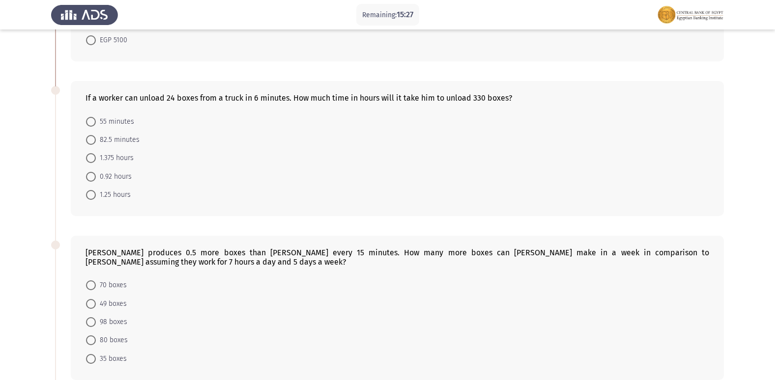
scroll to position [147, 0]
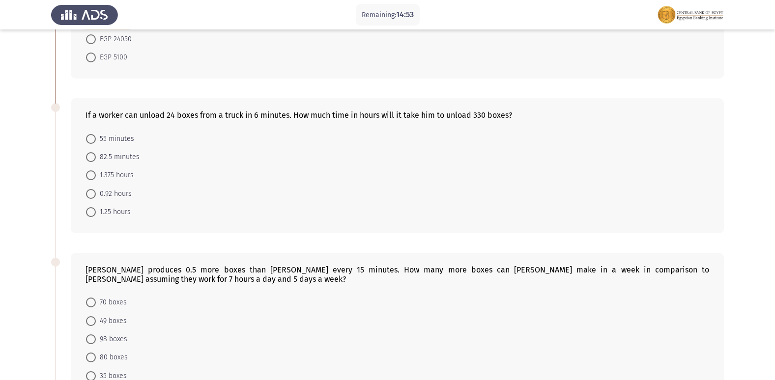
click at [96, 177] on span "1.375 hours" at bounding box center [115, 176] width 38 height 12
click at [96, 177] on input "1.375 hours" at bounding box center [91, 176] width 10 height 10
radio input "true"
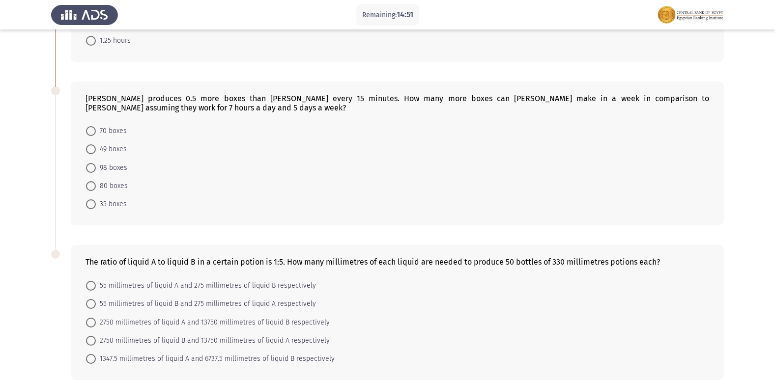
scroll to position [295, 0]
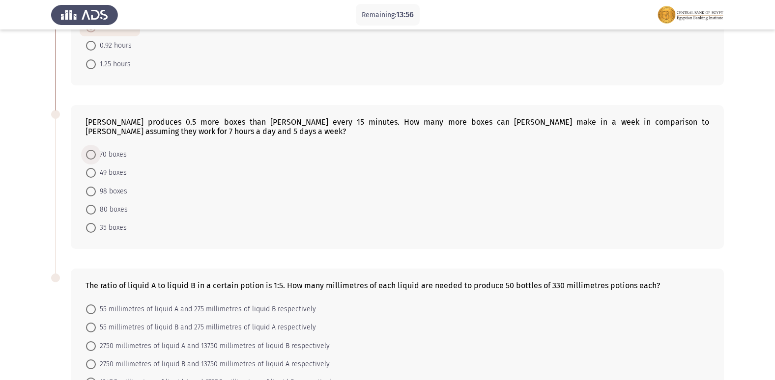
click at [97, 156] on span "70 boxes" at bounding box center [111, 155] width 31 height 12
click at [96, 156] on input "70 boxes" at bounding box center [91, 155] width 10 height 10
radio input "true"
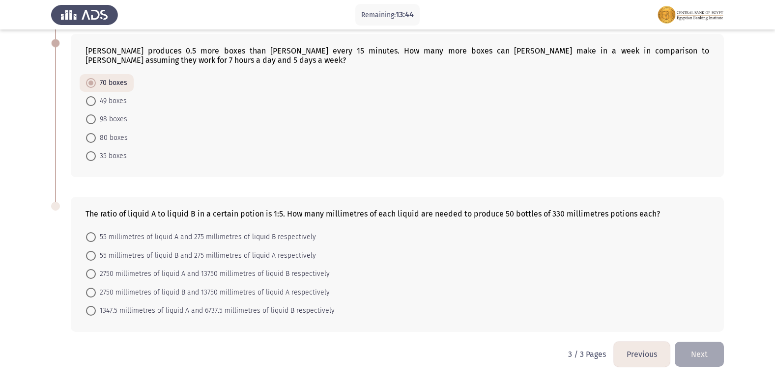
scroll to position [367, 0]
click at [92, 236] on span at bounding box center [91, 237] width 10 height 10
click at [92, 236] on input "55 millimetres of liquid A and 275 millimetres of liquid B respectively" at bounding box center [91, 237] width 10 height 10
radio input "true"
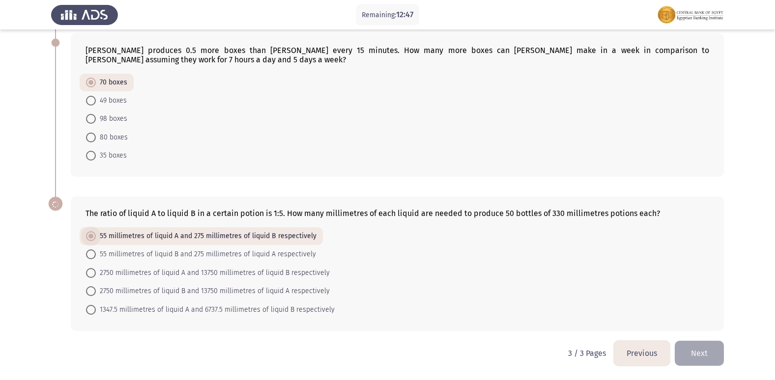
scroll to position [367, 0]
click at [91, 271] on span at bounding box center [91, 273] width 10 height 10
click at [91, 271] on input "2750 millimetres of liquid A and 13750 millimetres of liquid B respectively" at bounding box center [91, 273] width 10 height 10
radio input "true"
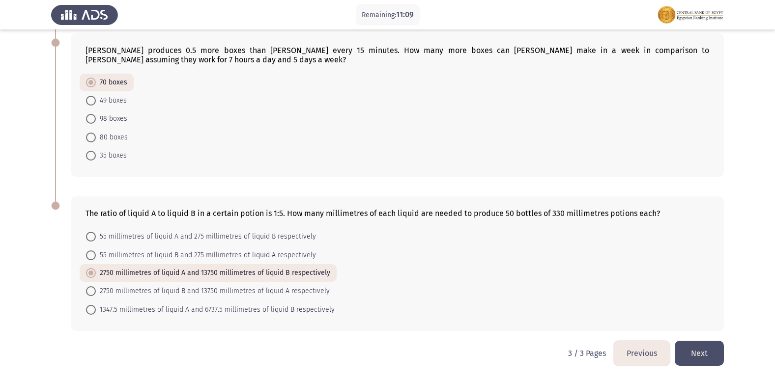
click at [641, 355] on button "Previous" at bounding box center [642, 353] width 56 height 25
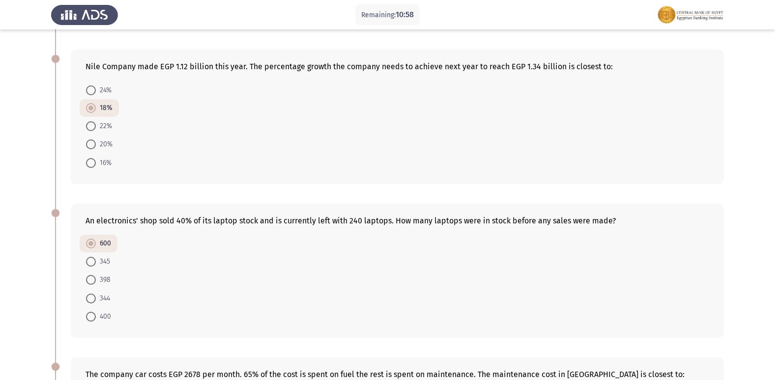
scroll to position [197, 0]
click at [101, 318] on span "400" at bounding box center [103, 317] width 15 height 12
click at [96, 318] on input "400" at bounding box center [91, 317] width 10 height 10
radio input "true"
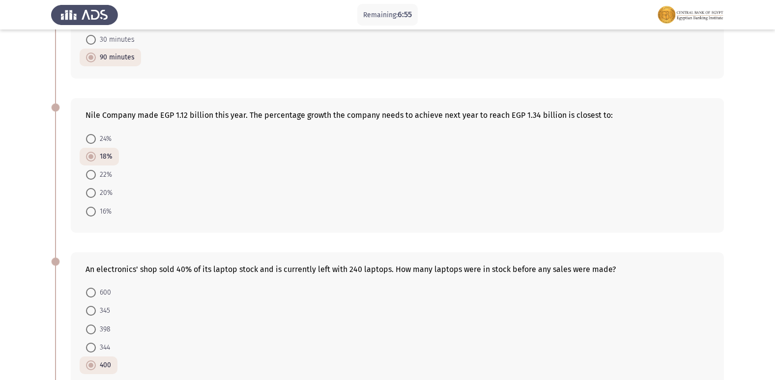
click at [89, 193] on span at bounding box center [91, 193] width 10 height 10
click at [89, 193] on input "20%" at bounding box center [91, 193] width 10 height 10
radio input "true"
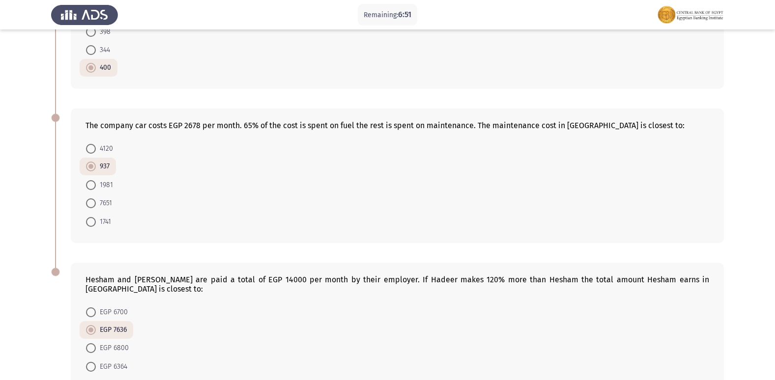
scroll to position [492, 0]
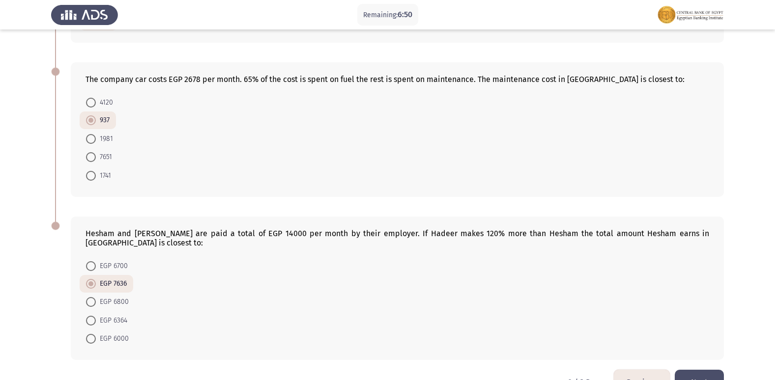
click at [647, 370] on button "Previous" at bounding box center [642, 382] width 56 height 25
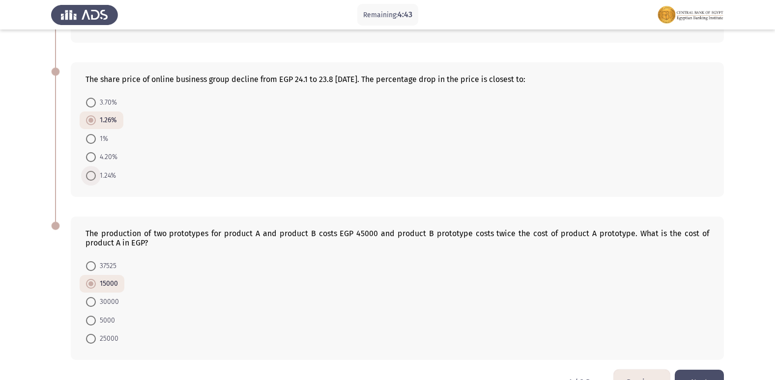
click at [89, 178] on span at bounding box center [91, 176] width 10 height 10
click at [89, 178] on input "1.24%" at bounding box center [91, 176] width 10 height 10
radio input "true"
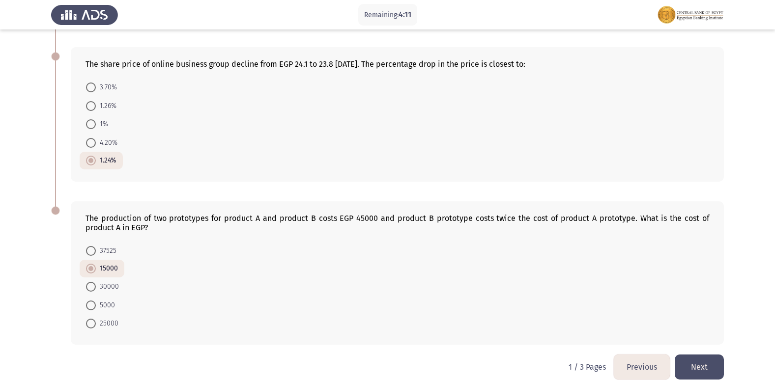
scroll to position [521, 0]
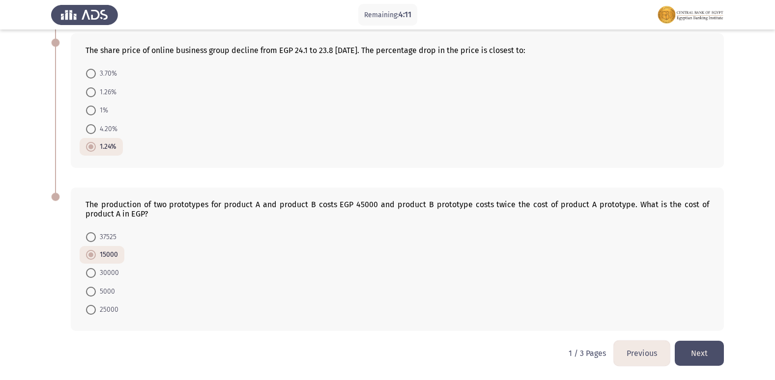
click at [717, 356] on button "Next" at bounding box center [699, 353] width 49 height 25
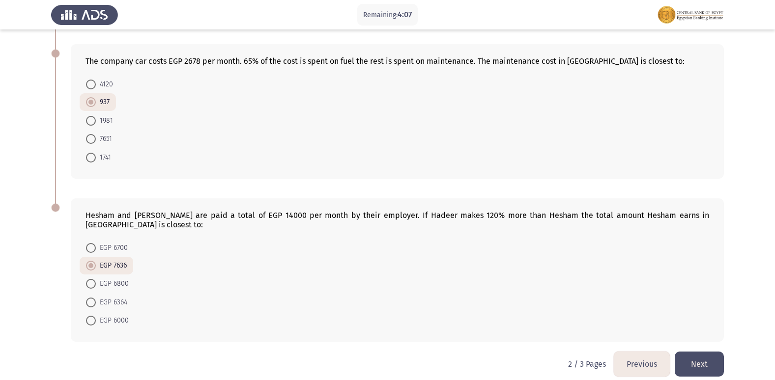
scroll to position [511, 0]
click at [696, 355] on button "Next" at bounding box center [699, 363] width 49 height 25
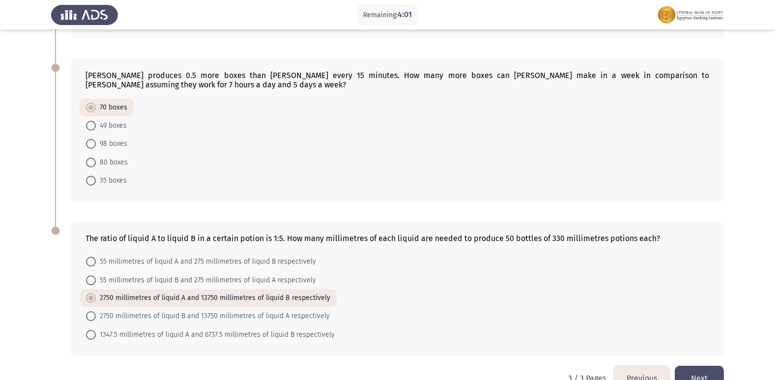
scroll to position [367, 0]
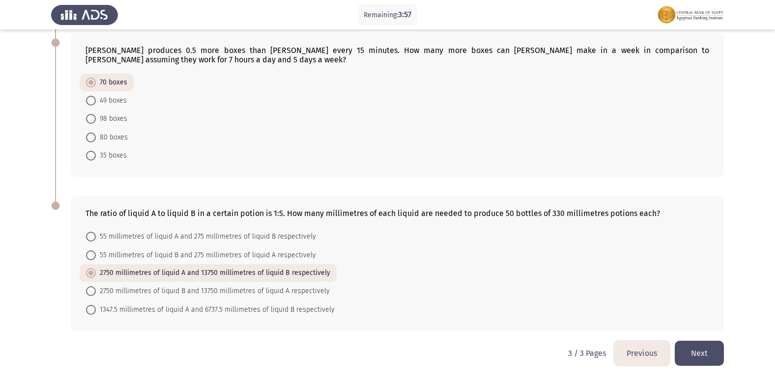
click at [696, 349] on button "Next" at bounding box center [699, 353] width 49 height 25
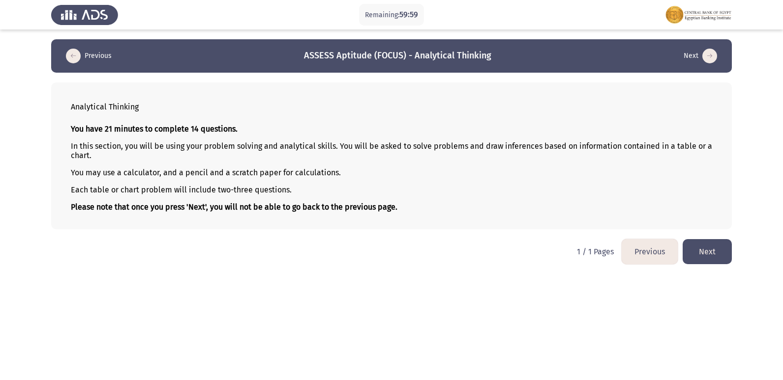
click at [702, 259] on button "Next" at bounding box center [706, 251] width 49 height 25
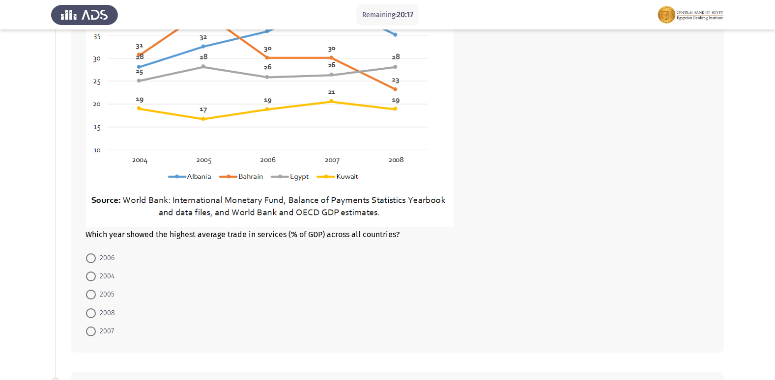
scroll to position [147, 0]
click at [95, 327] on span at bounding box center [91, 331] width 10 height 10
click at [95, 327] on input "2007" at bounding box center [91, 331] width 10 height 10
radio input "true"
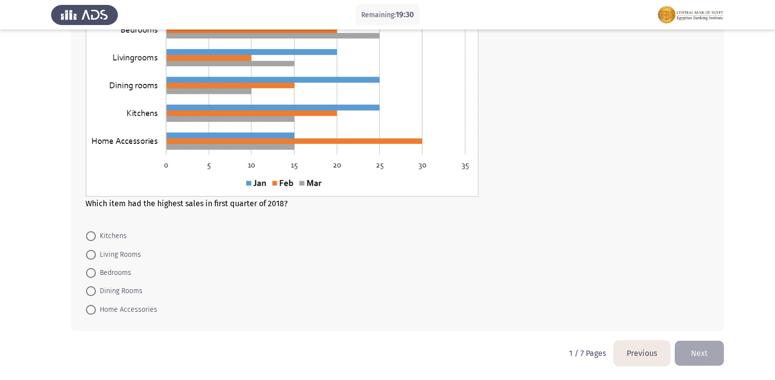
scroll to position [498, 0]
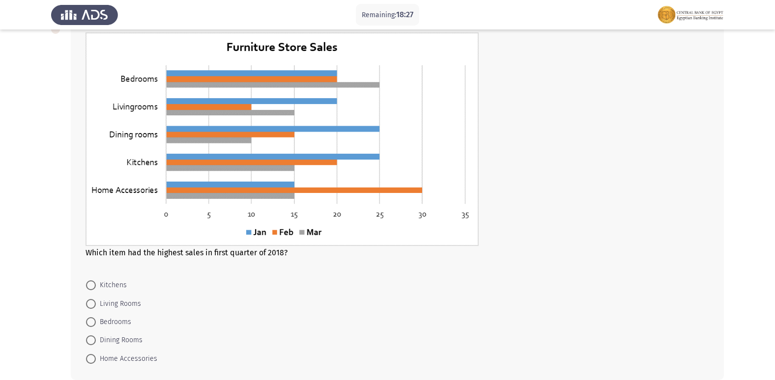
click at [104, 322] on span "Bedrooms" at bounding box center [113, 323] width 35 height 12
click at [96, 322] on input "Bedrooms" at bounding box center [91, 323] width 10 height 10
radio input "true"
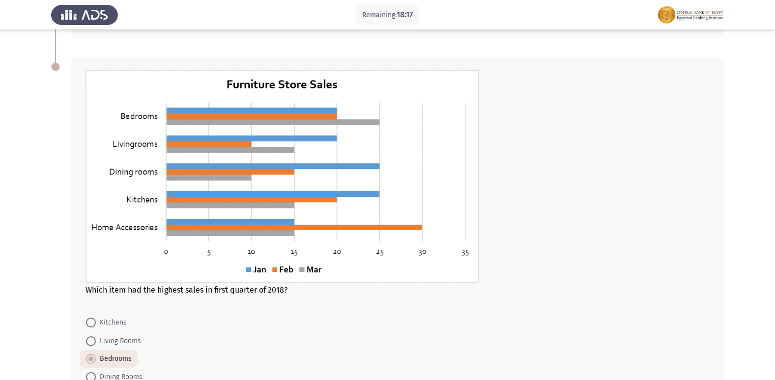
scroll to position [547, 0]
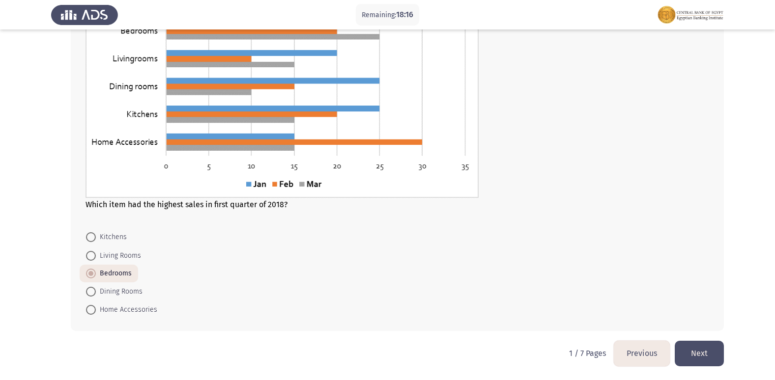
click at [713, 351] on button "Next" at bounding box center [699, 353] width 49 height 25
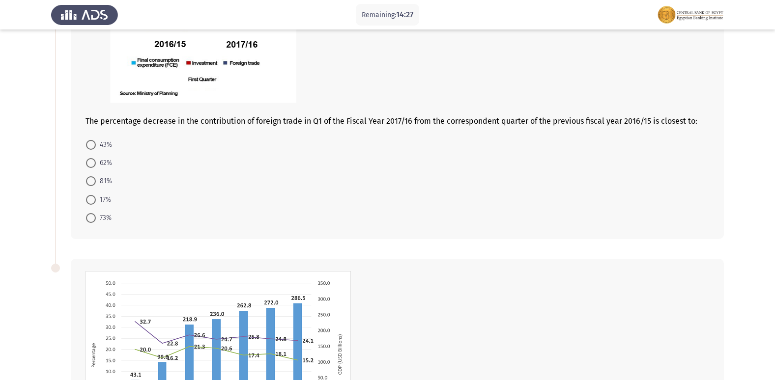
scroll to position [92, 0]
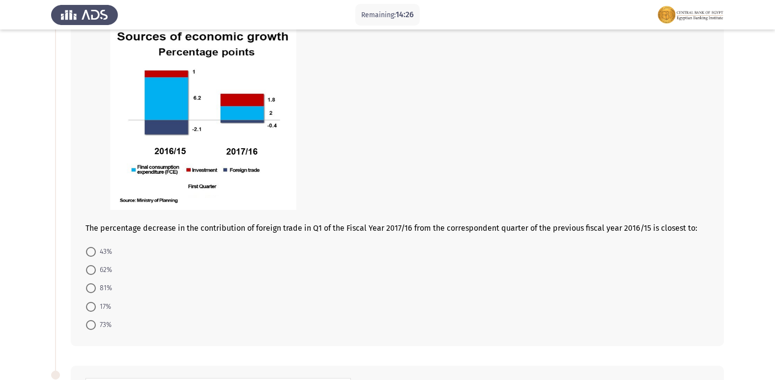
click at [92, 265] on label "62%" at bounding box center [99, 270] width 26 height 12
click at [92, 265] on input "62%" at bounding box center [91, 270] width 10 height 10
radio input "true"
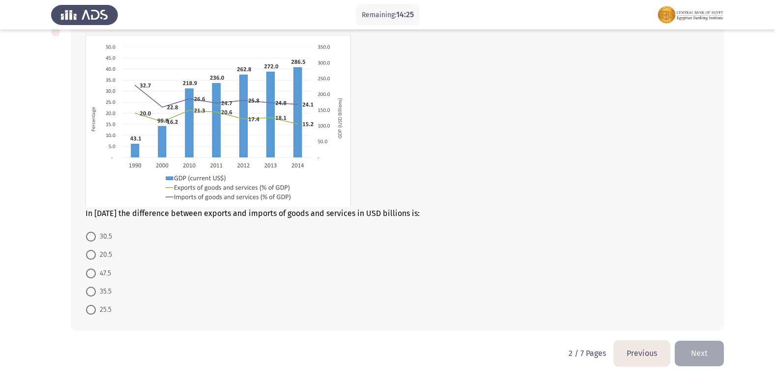
click at [91, 272] on span at bounding box center [91, 274] width 10 height 10
click at [91, 272] on input "47.5" at bounding box center [91, 274] width 10 height 10
radio input "true"
click at [705, 348] on button "Next" at bounding box center [699, 353] width 49 height 25
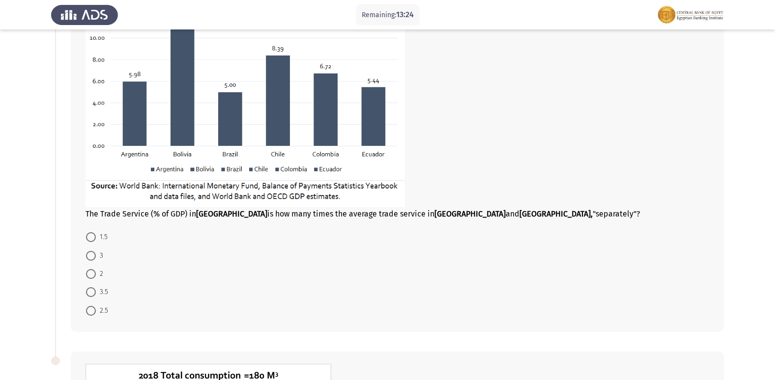
scroll to position [98, 0]
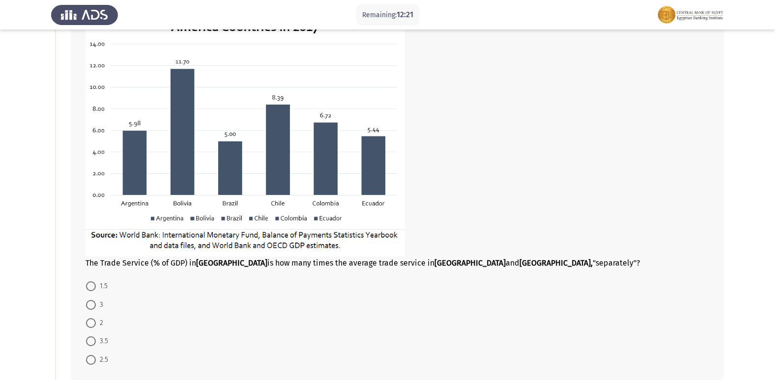
click at [95, 354] on label "2.5" at bounding box center [97, 360] width 22 height 12
click at [95, 355] on input "2.5" at bounding box center [91, 360] width 10 height 10
radio input "true"
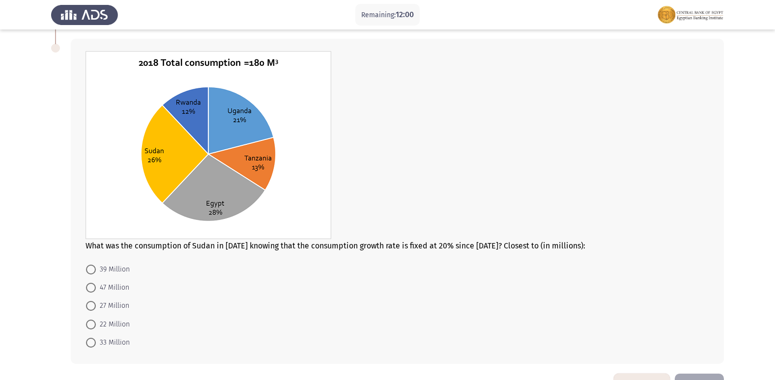
scroll to position [442, 0]
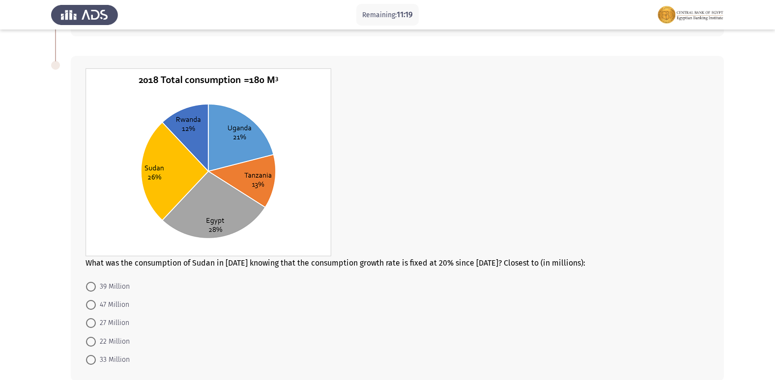
click at [90, 290] on span at bounding box center [91, 287] width 10 height 10
click at [90, 290] on input "39 Million" at bounding box center [91, 287] width 10 height 10
radio input "true"
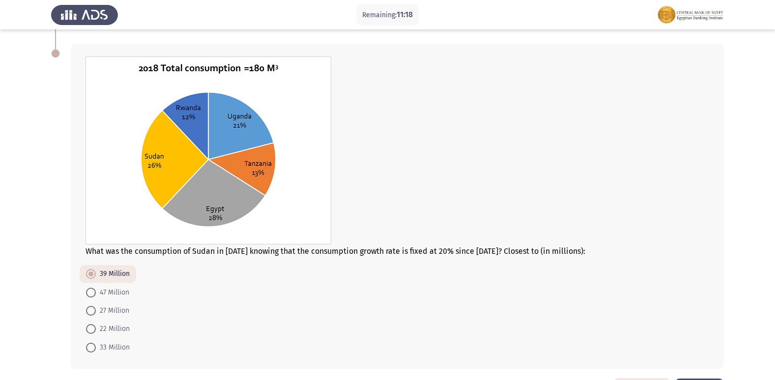
scroll to position [443, 0]
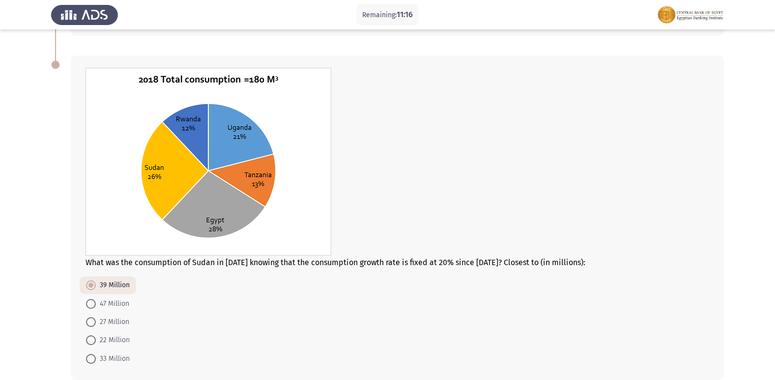
click at [91, 342] on span at bounding box center [91, 341] width 10 height 10
click at [91, 342] on input "22 Million" at bounding box center [91, 341] width 10 height 10
radio input "true"
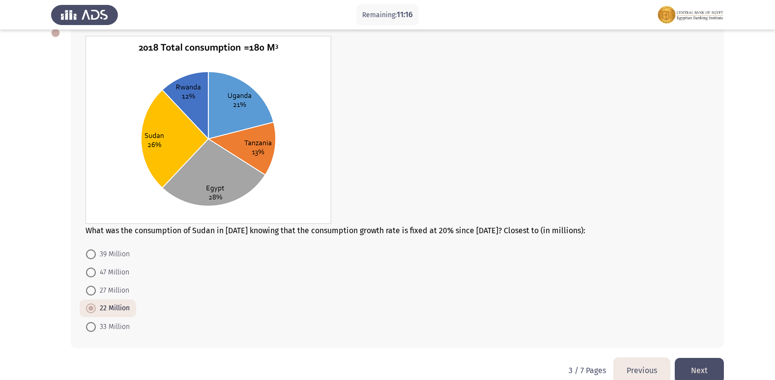
scroll to position [492, 0]
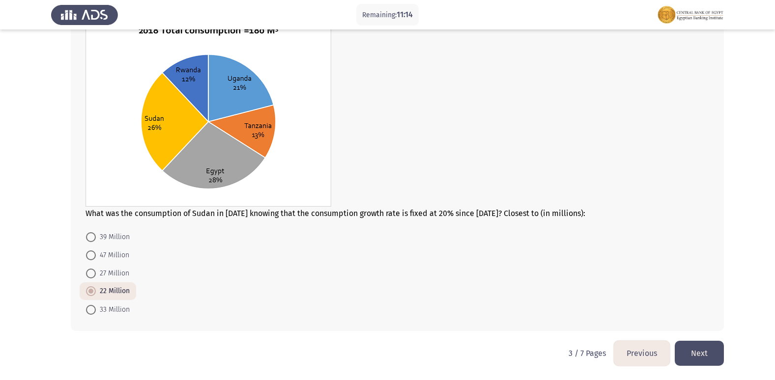
click at [95, 276] on span at bounding box center [91, 274] width 10 height 10
click at [95, 276] on input "27 Million" at bounding box center [91, 274] width 10 height 10
radio input "true"
click at [713, 346] on button "Next" at bounding box center [699, 353] width 49 height 25
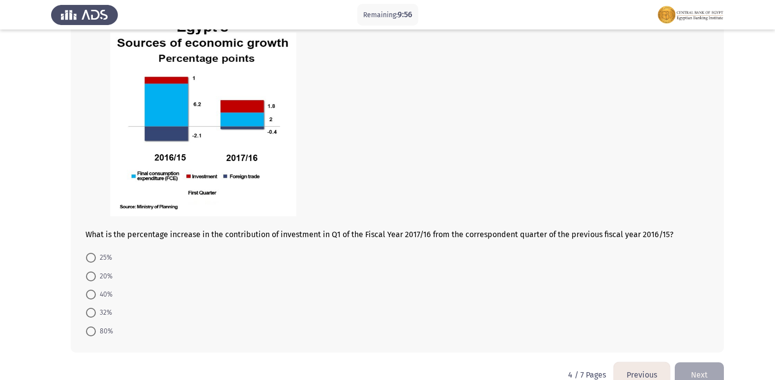
scroll to position [393, 0]
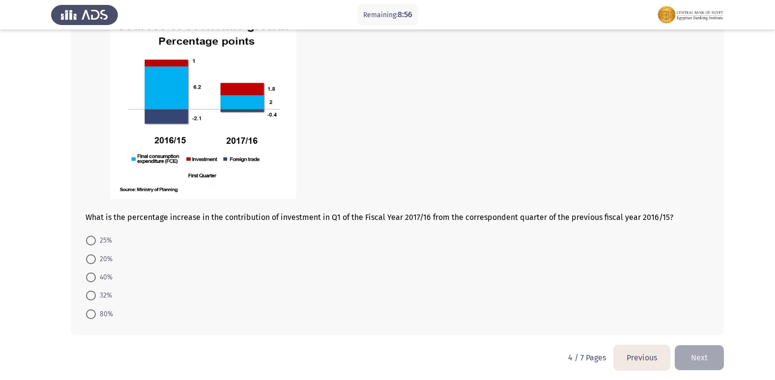
click at [94, 312] on span at bounding box center [91, 315] width 10 height 10
click at [94, 312] on input "80%" at bounding box center [91, 315] width 10 height 10
radio input "true"
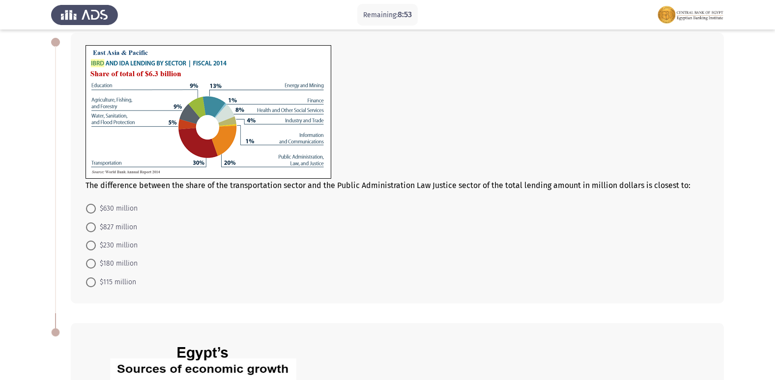
scroll to position [49, 0]
click at [92, 251] on span at bounding box center [91, 246] width 10 height 10
click at [92, 251] on input "$230 million" at bounding box center [91, 246] width 10 height 10
radio input "true"
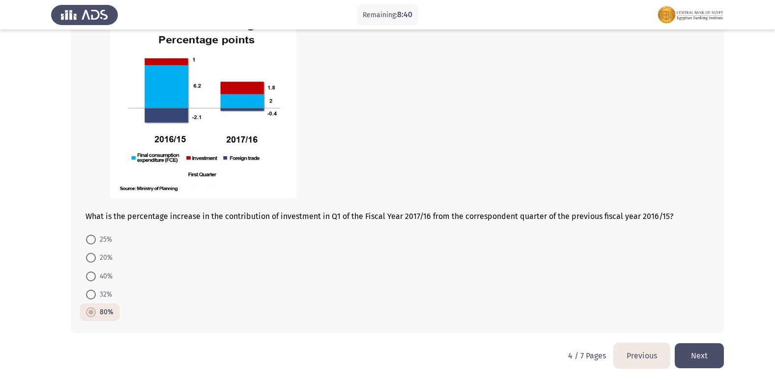
scroll to position [396, 0]
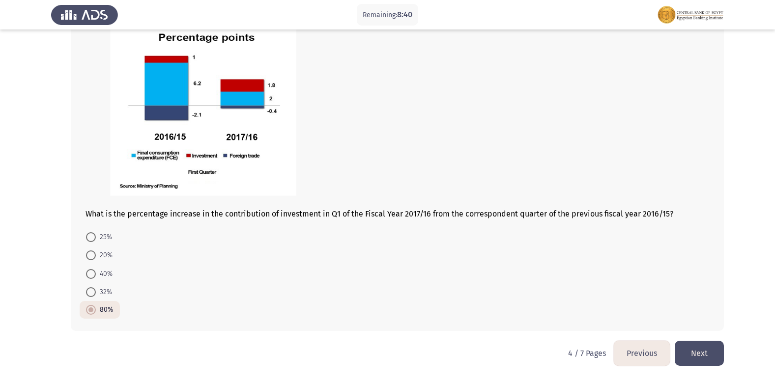
click at [713, 355] on button "Next" at bounding box center [699, 353] width 49 height 25
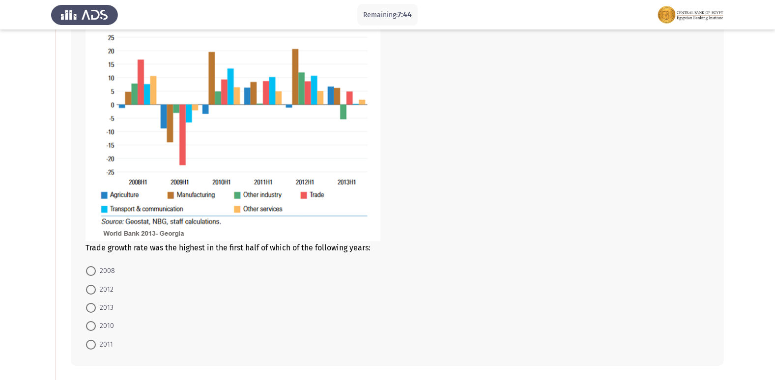
scroll to position [98, 0]
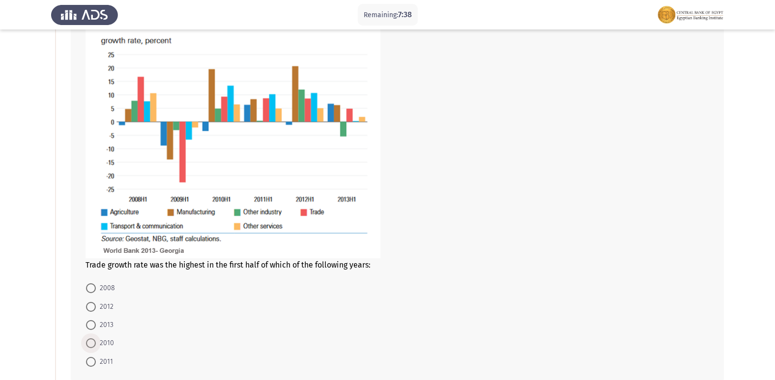
click at [95, 341] on span at bounding box center [91, 344] width 10 height 10
click at [95, 341] on input "2010" at bounding box center [91, 344] width 10 height 10
radio input "true"
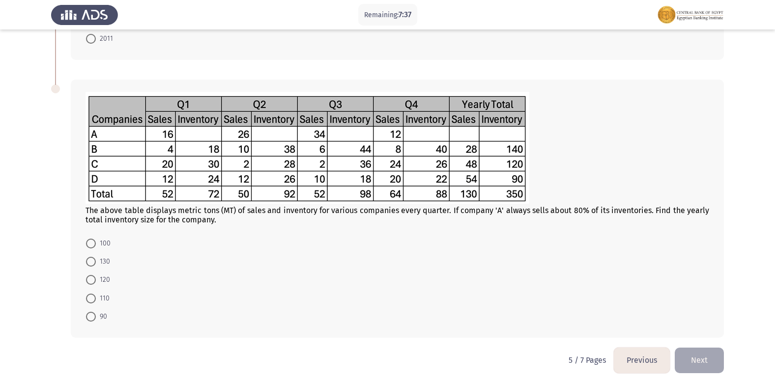
scroll to position [428, 0]
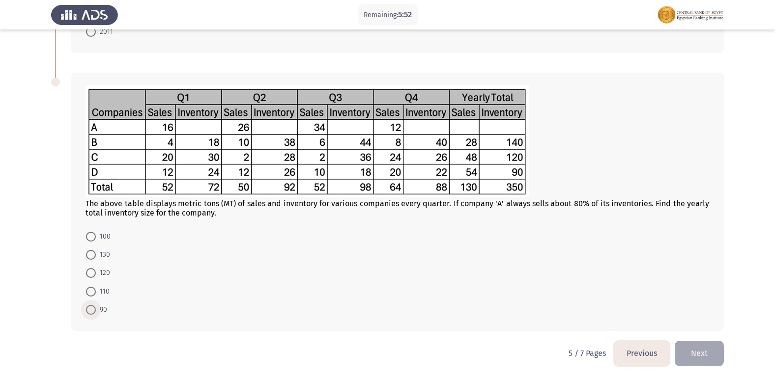
click at [93, 311] on span at bounding box center [91, 310] width 10 height 10
click at [93, 311] on input "90" at bounding box center [91, 310] width 10 height 10
radio input "true"
click at [695, 356] on button "Next" at bounding box center [699, 353] width 49 height 25
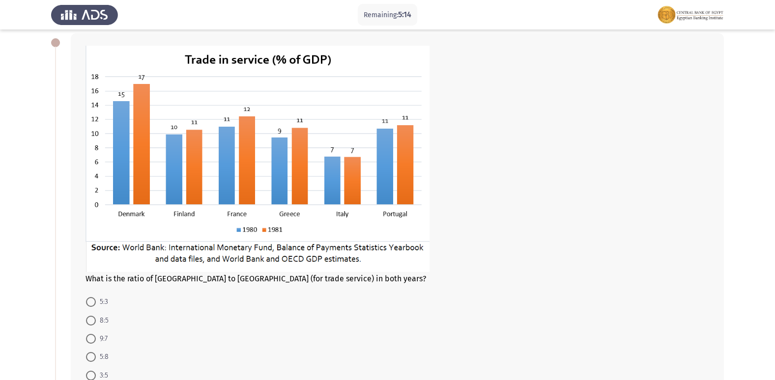
scroll to position [98, 0]
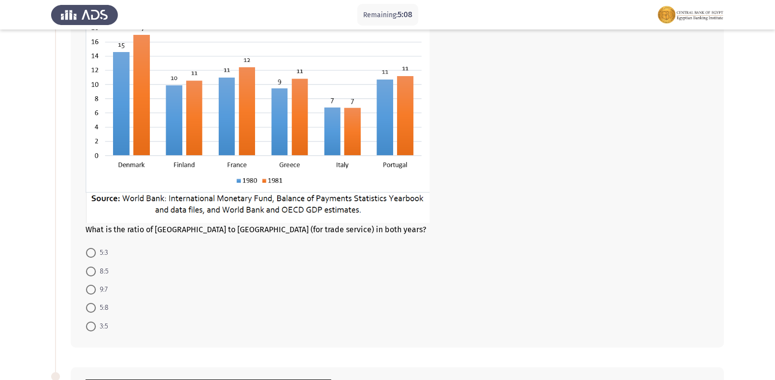
click at [92, 258] on span at bounding box center [91, 253] width 10 height 10
click at [92, 258] on input "5:3" at bounding box center [91, 253] width 10 height 10
radio input "true"
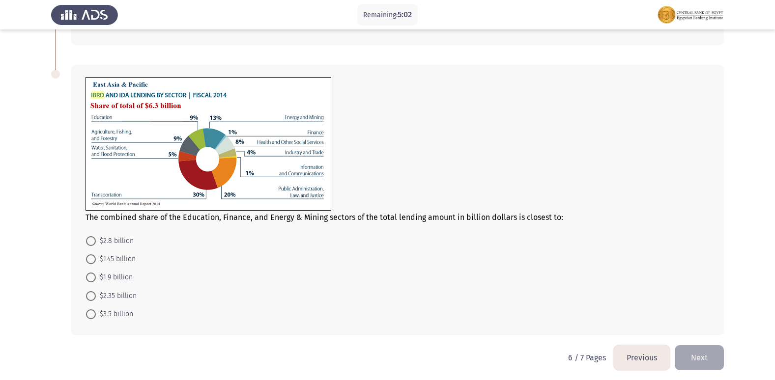
scroll to position [405, 0]
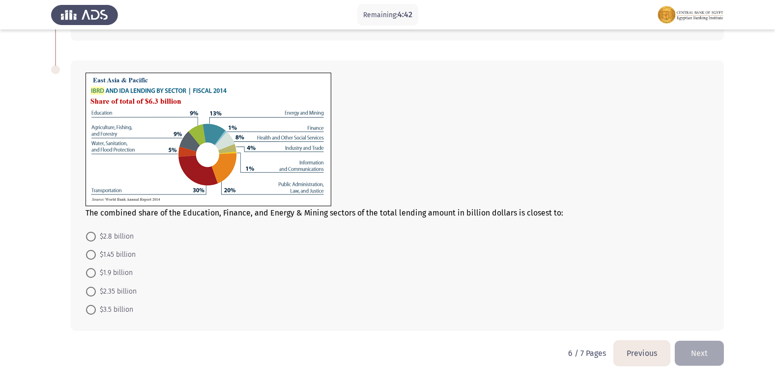
click at [100, 258] on span "$1.45 billion" at bounding box center [116, 255] width 40 height 12
click at [96, 258] on input "$1.45 billion" at bounding box center [91, 255] width 10 height 10
radio input "true"
click at [712, 350] on button "Next" at bounding box center [699, 353] width 49 height 25
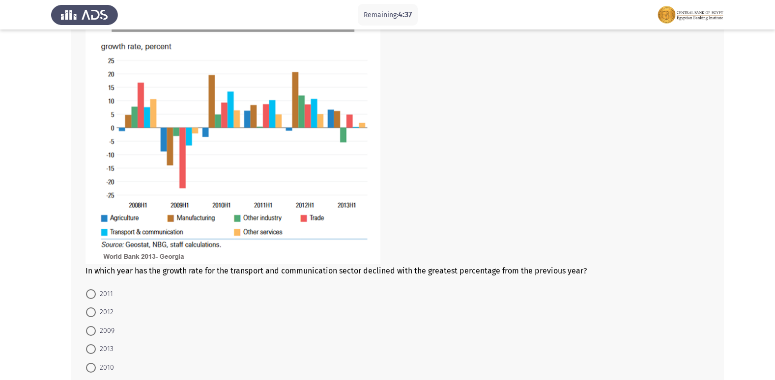
scroll to position [393, 0]
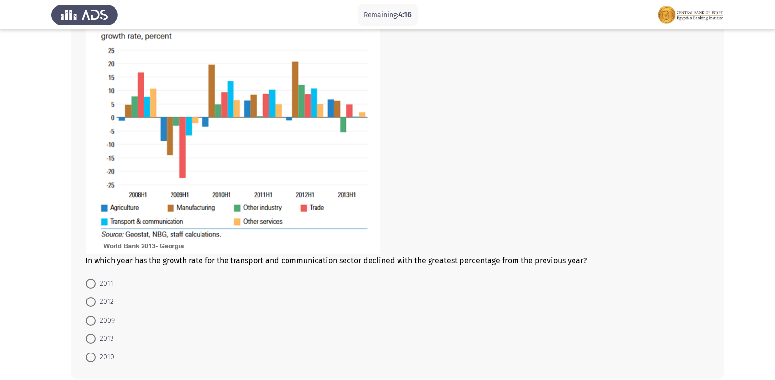
click at [87, 326] on label "2009" at bounding box center [100, 321] width 29 height 12
click at [87, 326] on input "2009" at bounding box center [91, 321] width 10 height 10
radio input "true"
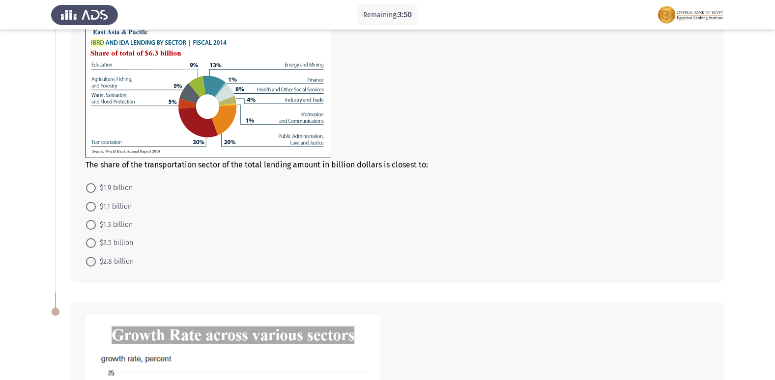
scroll to position [47, 0]
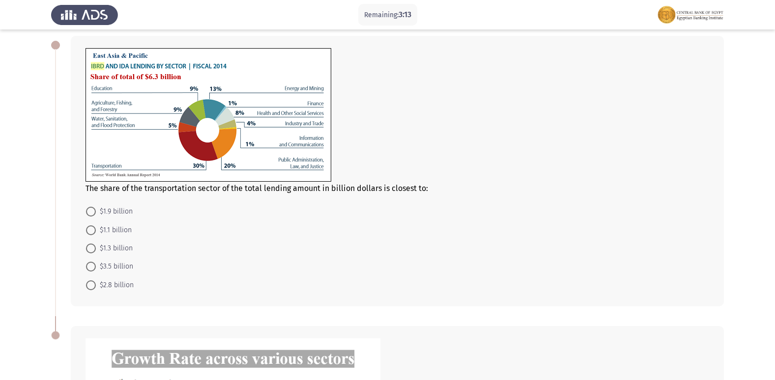
click at [102, 210] on span "$1.9 billion" at bounding box center [114, 212] width 37 height 12
click at [96, 210] on input "$1.9 billion" at bounding box center [91, 212] width 10 height 10
radio input "true"
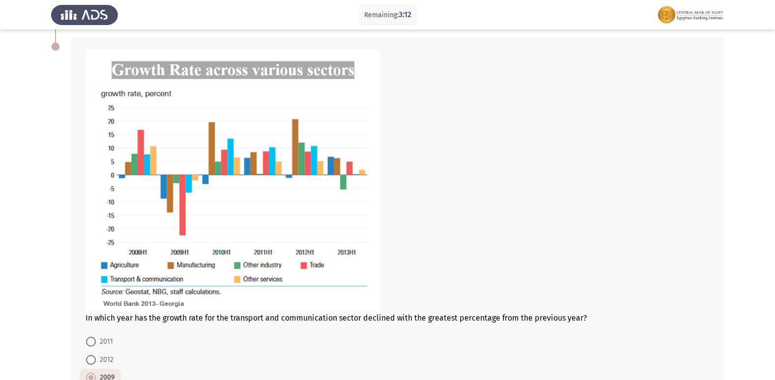
scroll to position [439, 0]
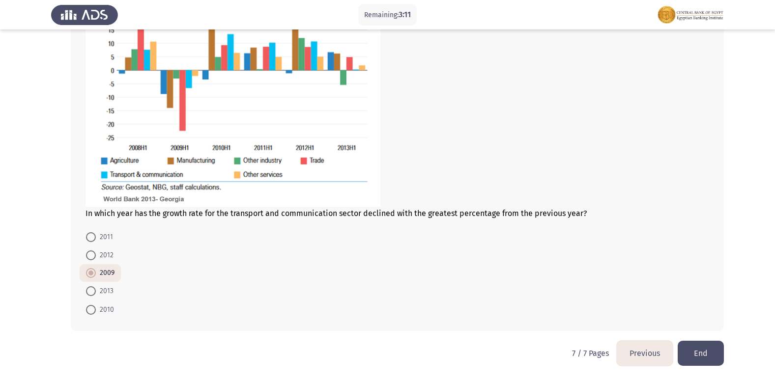
click at [648, 360] on button "Previous" at bounding box center [645, 353] width 56 height 25
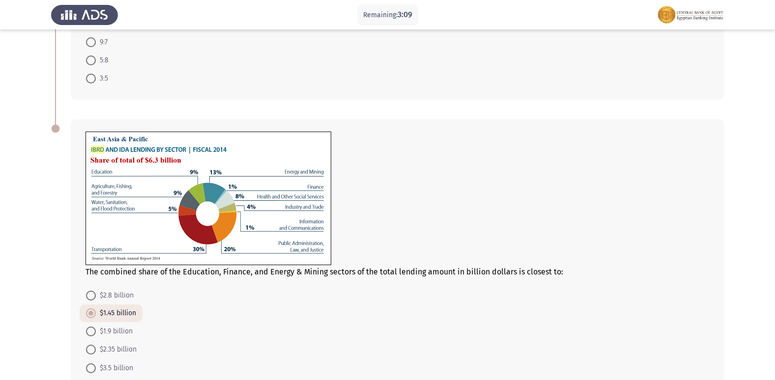
scroll to position [393, 0]
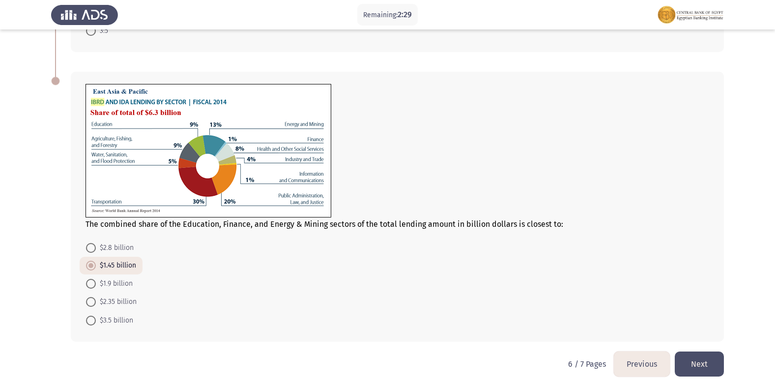
click at [639, 363] on button "Previous" at bounding box center [642, 364] width 56 height 25
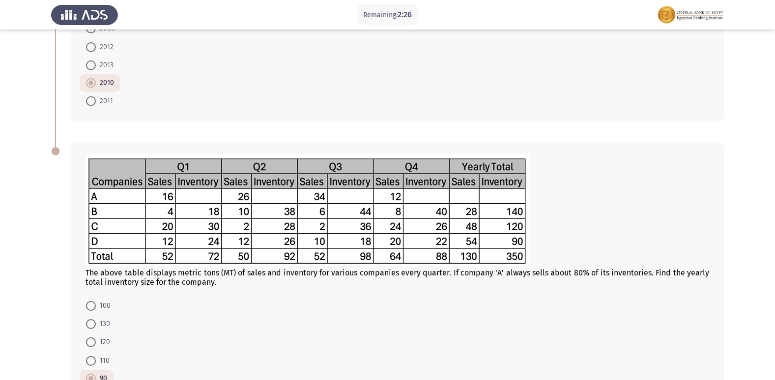
scroll to position [427, 0]
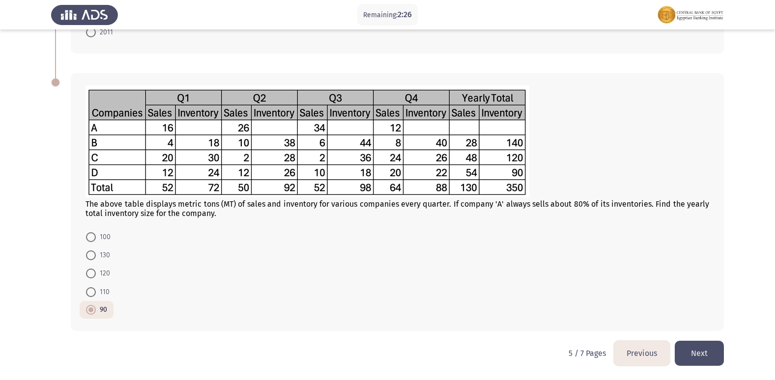
click at [655, 356] on button "Previous" at bounding box center [642, 353] width 56 height 25
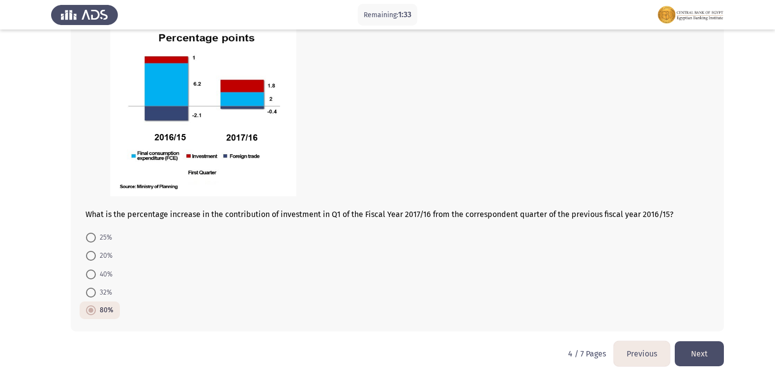
scroll to position [396, 0]
click at [705, 355] on button "Next" at bounding box center [699, 353] width 49 height 25
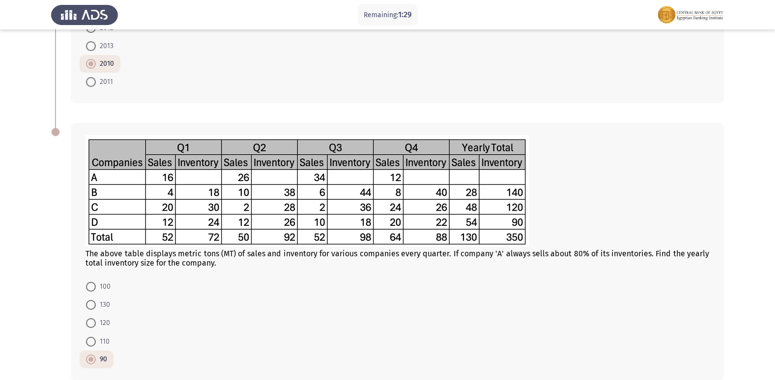
scroll to position [427, 0]
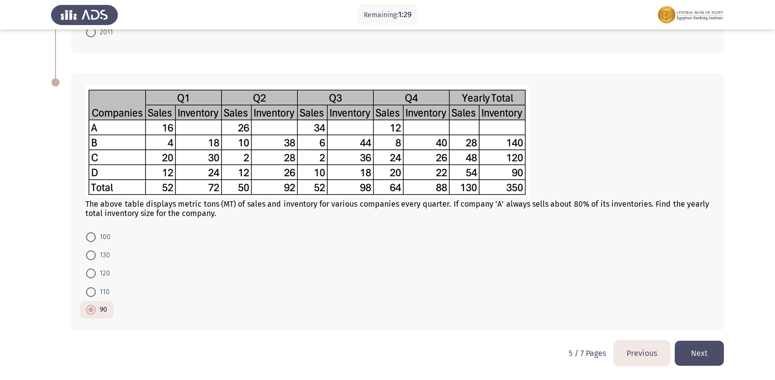
click at [700, 351] on button "Next" at bounding box center [699, 353] width 49 height 25
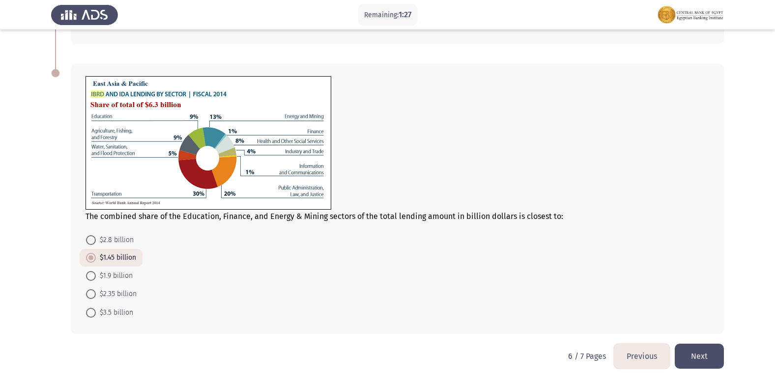
scroll to position [404, 0]
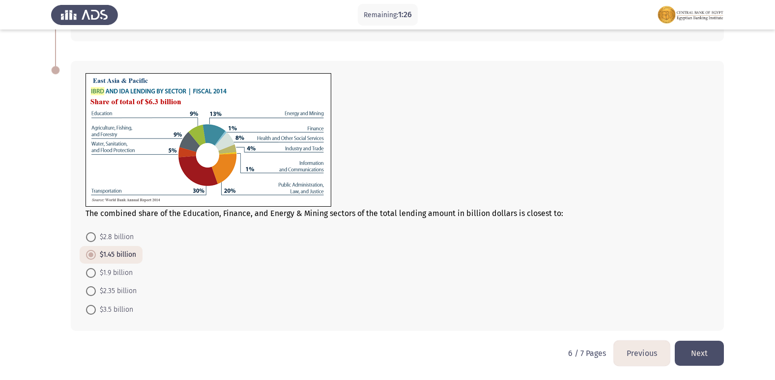
click at [699, 345] on button "Next" at bounding box center [699, 353] width 49 height 25
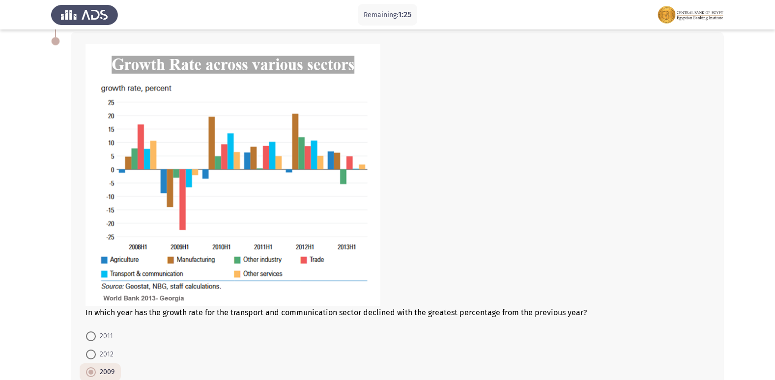
scroll to position [439, 0]
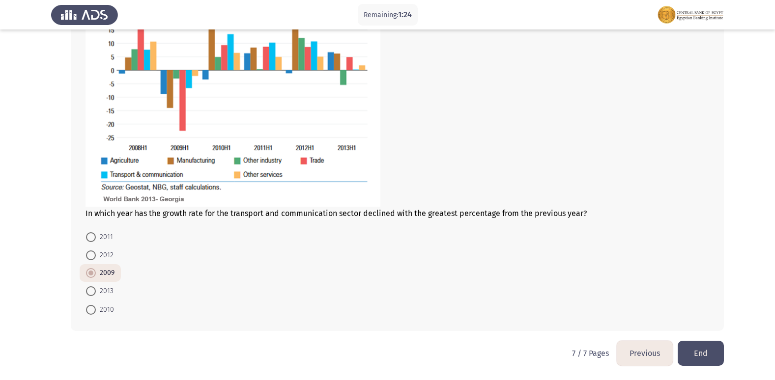
click at [702, 342] on button "End" at bounding box center [701, 353] width 46 height 25
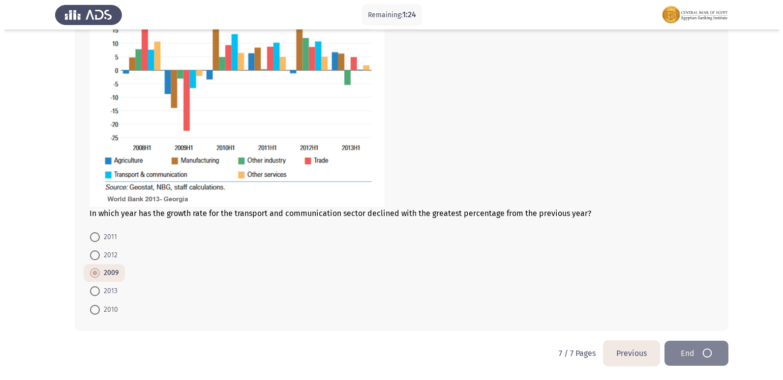
scroll to position [0, 0]
